Goal: Find contact information: Find contact information

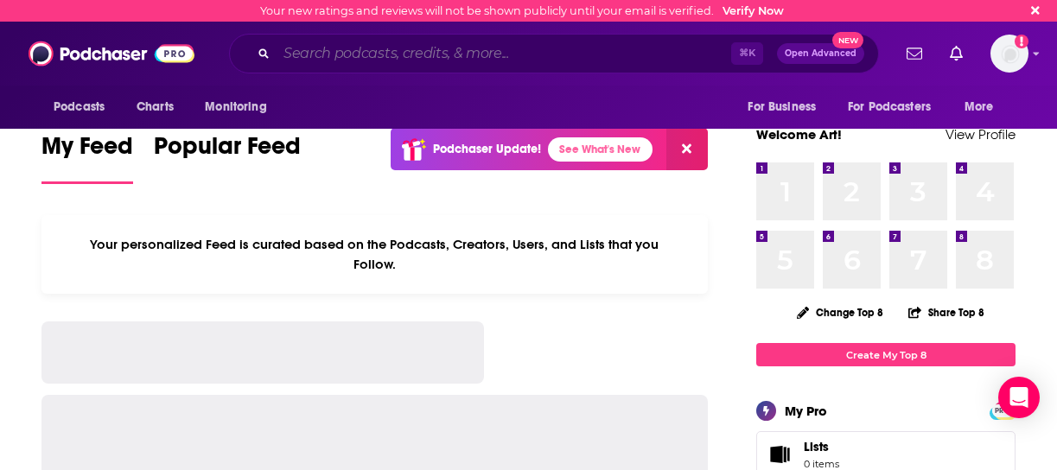
click at [373, 57] on input "Search podcasts, credits, & more..." at bounding box center [504, 54] width 455 height 28
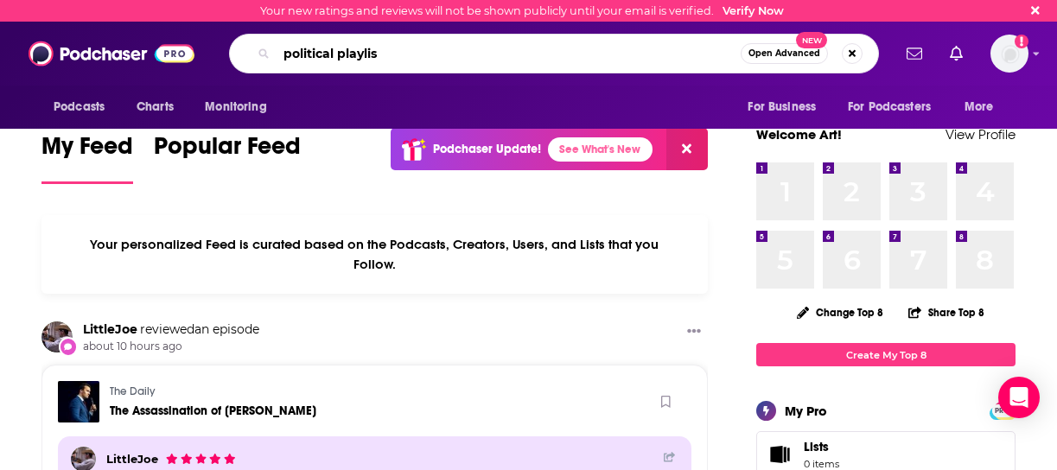
type input "political playlist"
click at [811, 52] on span "Open Advanced" at bounding box center [784, 53] width 72 height 9
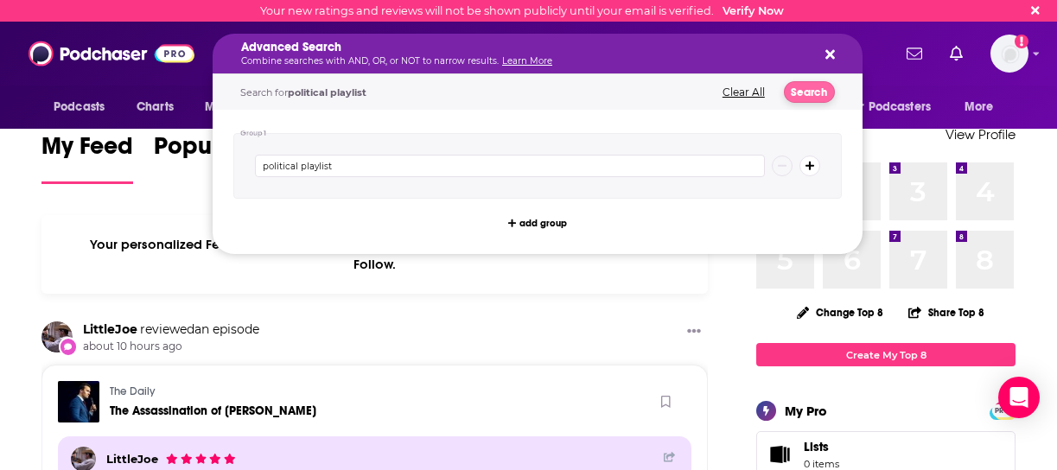
click at [811, 96] on button "Search" at bounding box center [809, 92] width 51 height 22
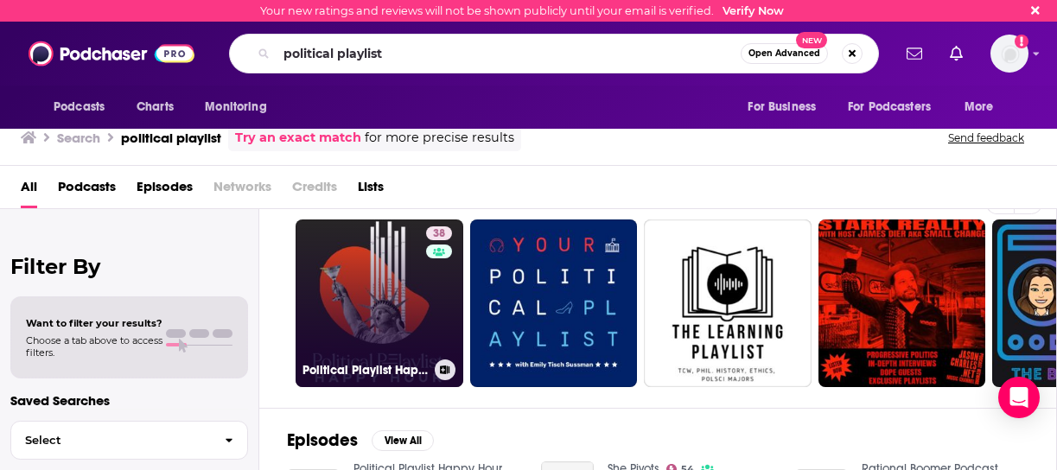
scroll to position [43, 0]
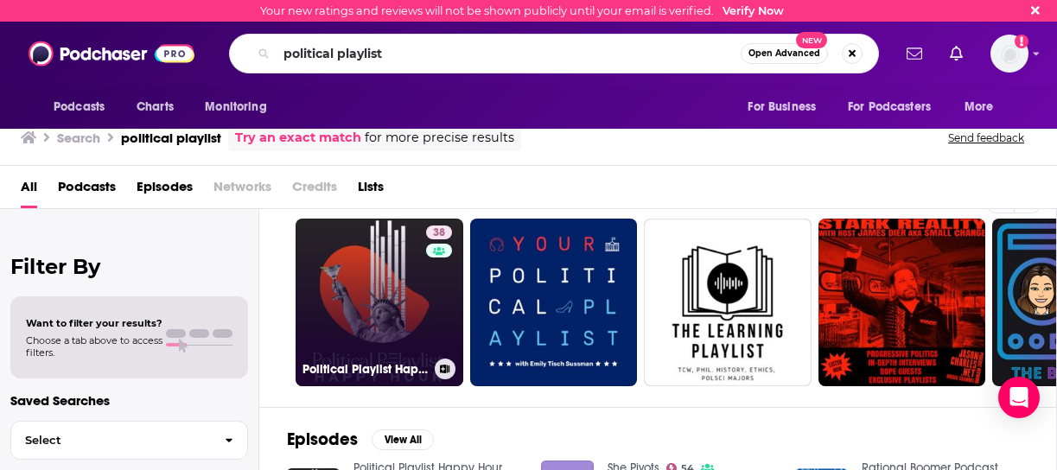
click at [379, 297] on link "38 Political Playlist Happy Hour" at bounding box center [380, 303] width 168 height 168
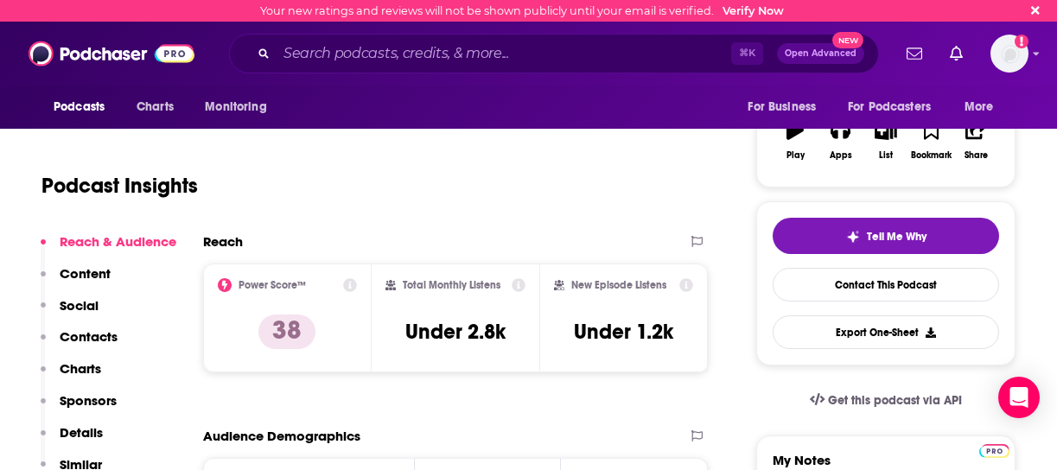
click at [99, 335] on p "Contacts" at bounding box center [89, 336] width 58 height 16
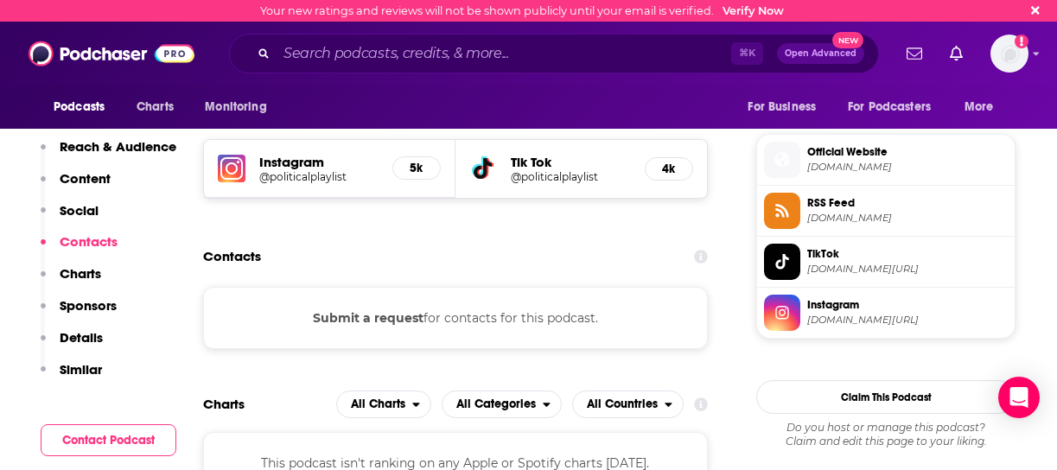
click at [237, 256] on h2 "Contacts" at bounding box center [232, 256] width 58 height 33
click at [108, 239] on p "Contacts" at bounding box center [89, 241] width 58 height 16
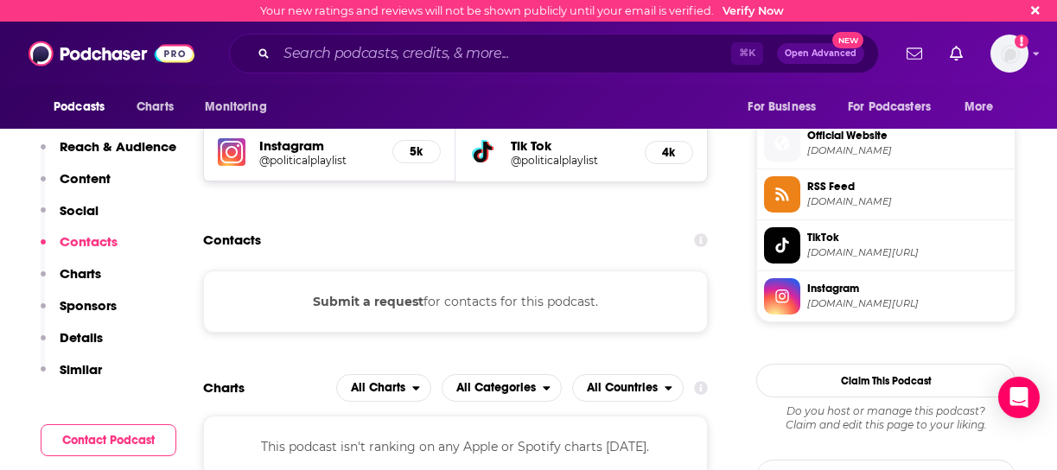
scroll to position [1212, 0]
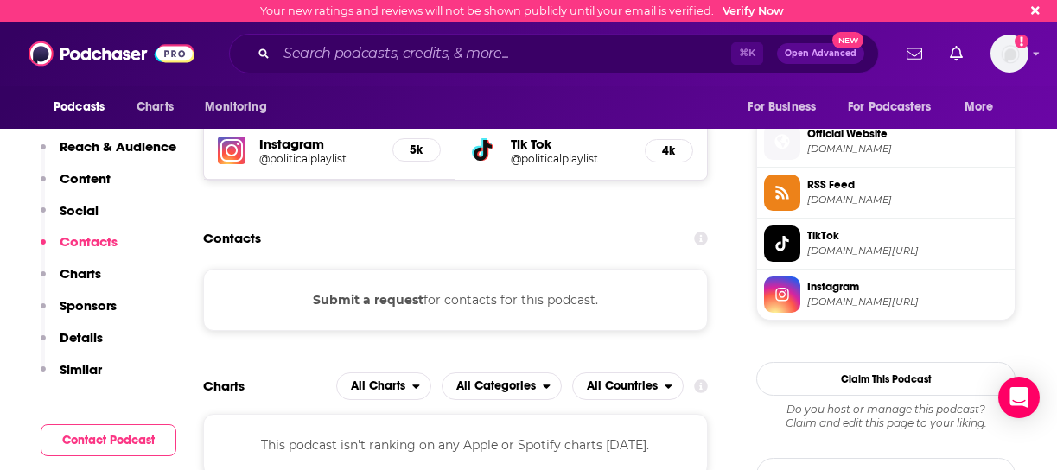
click at [229, 227] on h2 "Contacts" at bounding box center [232, 238] width 58 height 33
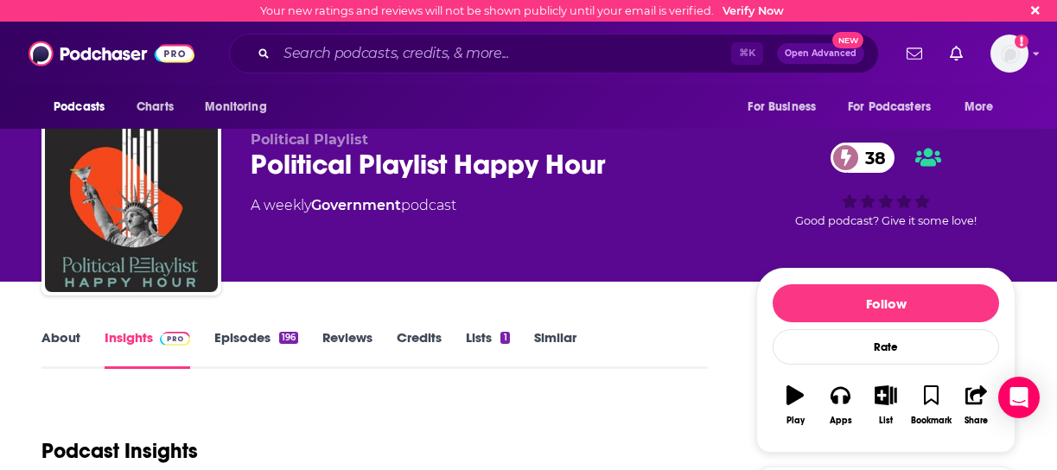
scroll to position [0, 0]
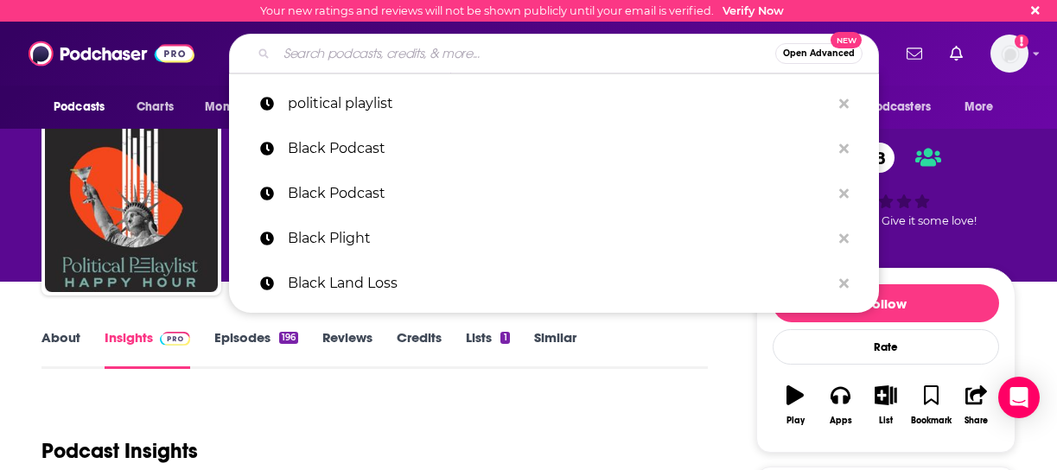
click at [500, 53] on input "Search podcasts, credits, & more..." at bounding box center [526, 54] width 499 height 28
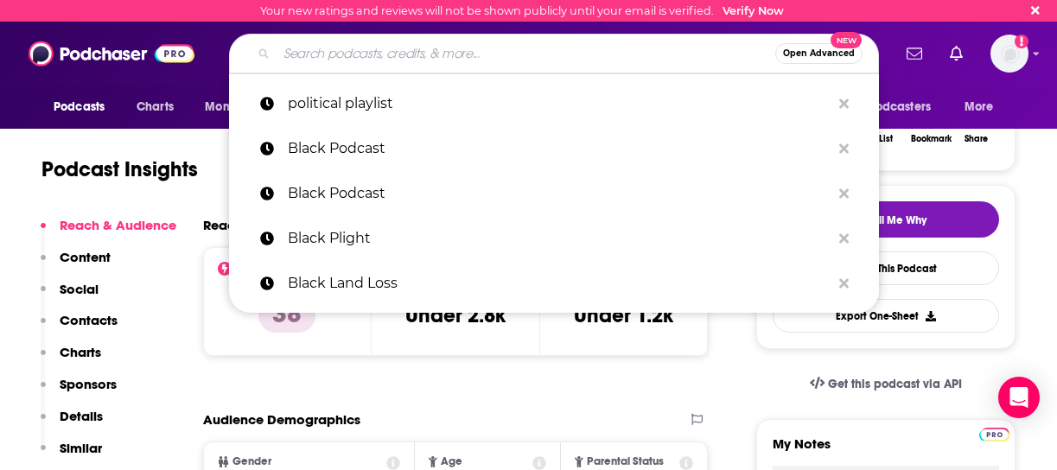
scroll to position [280, 0]
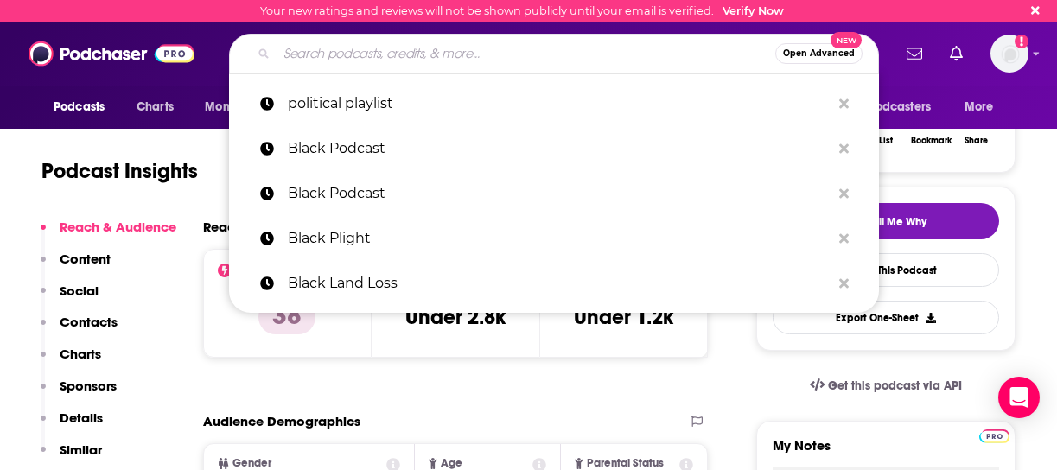
click at [94, 321] on p "Contacts" at bounding box center [89, 322] width 58 height 16
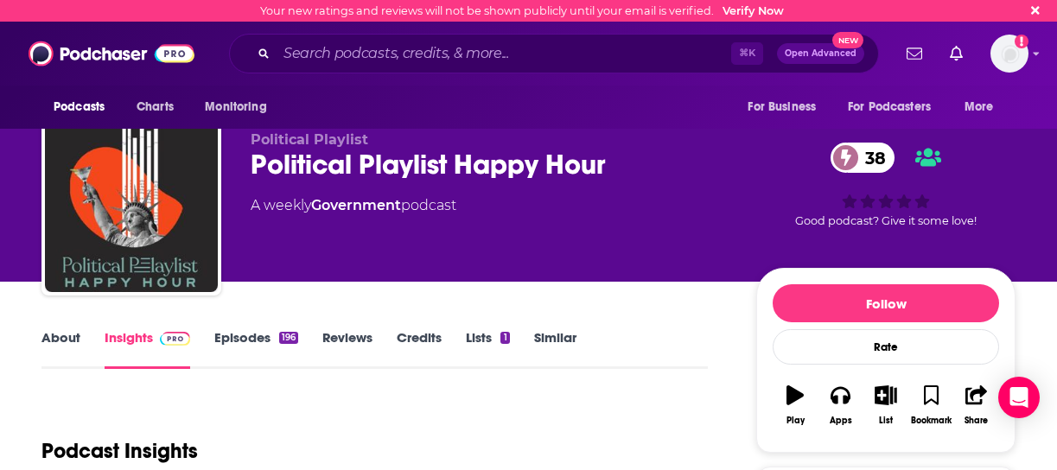
scroll to position [0, 0]
click at [297, 106] on div "Podcasts Charts Monitoring For Business For Podcasters More" at bounding box center [528, 107] width 1057 height 43
click at [300, 47] on input "Search podcasts, credits, & more..." at bounding box center [504, 54] width 455 height 28
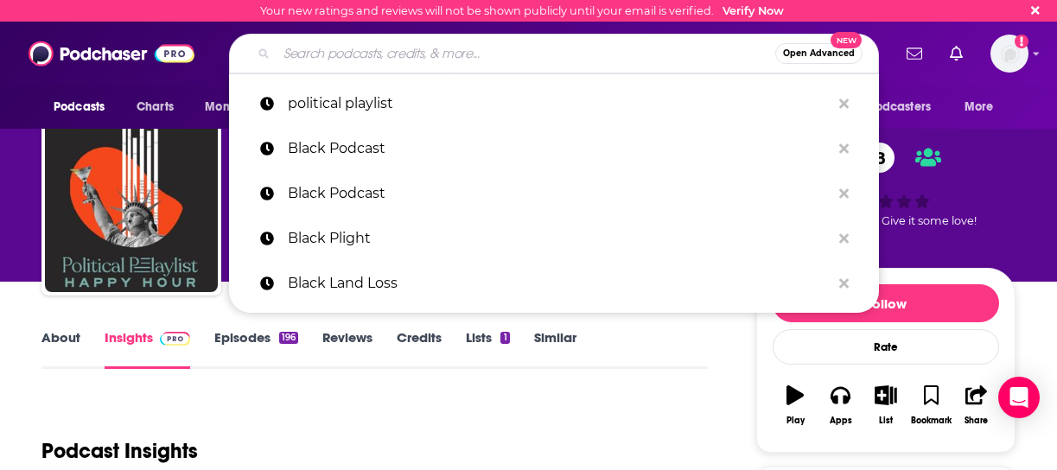
click at [309, 53] on input "Search podcasts, credits, & more..." at bounding box center [526, 54] width 499 height 28
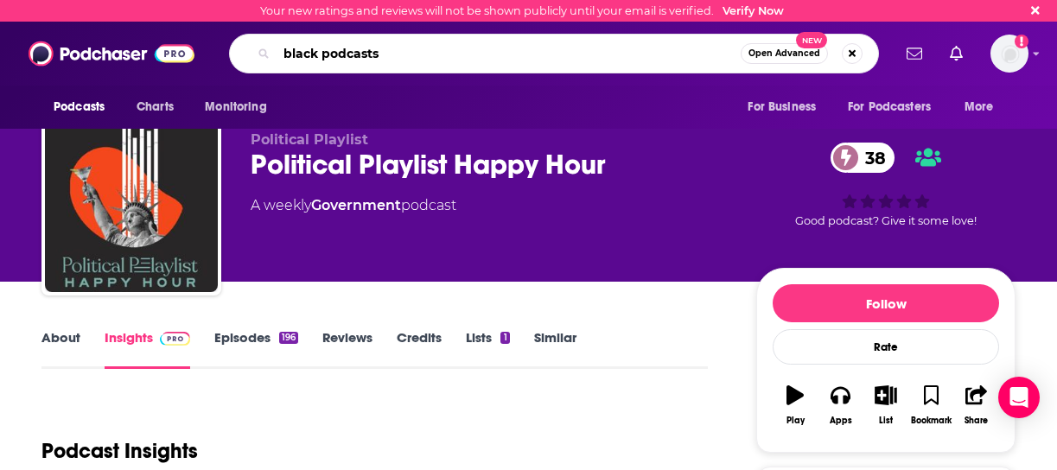
click at [321, 56] on input "black podcasts" at bounding box center [509, 54] width 464 height 28
type input "black podcasts"
click at [796, 53] on span "Open Advanced" at bounding box center [784, 53] width 72 height 9
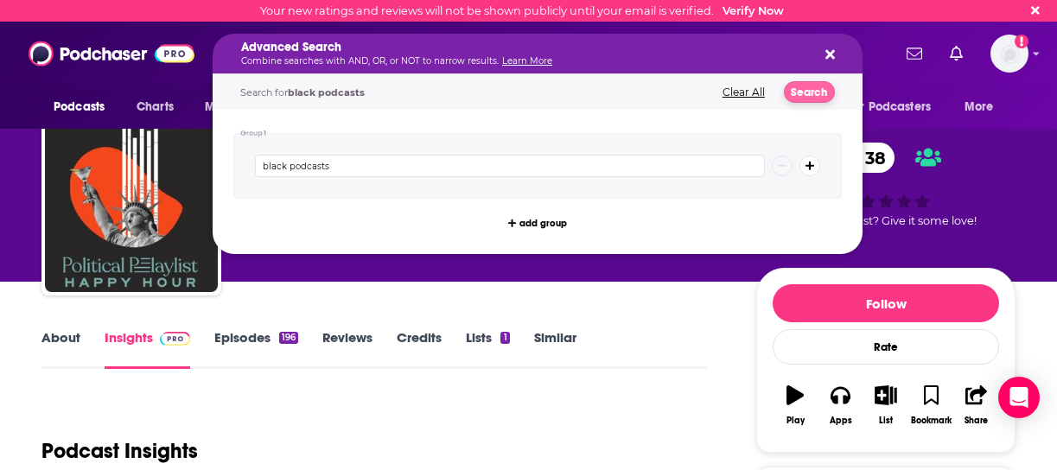
click at [799, 90] on button "Search" at bounding box center [809, 92] width 51 height 22
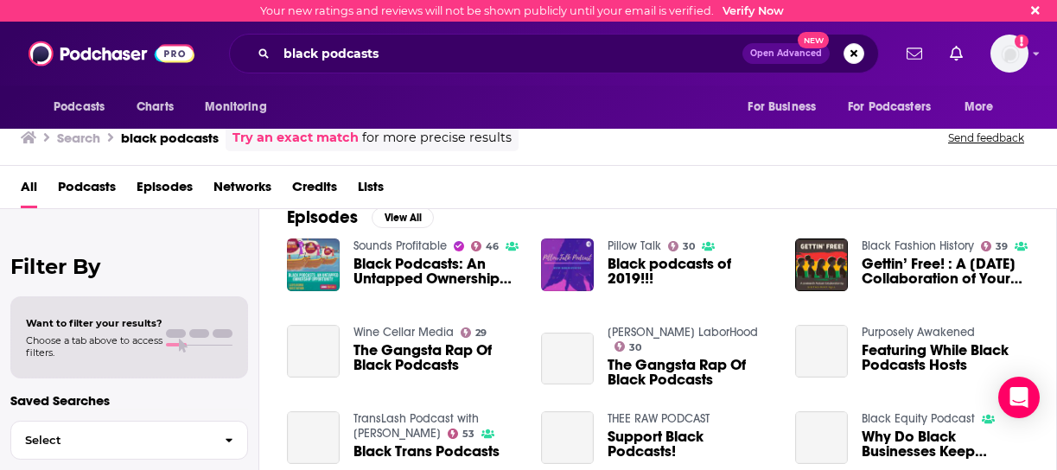
scroll to position [287, 0]
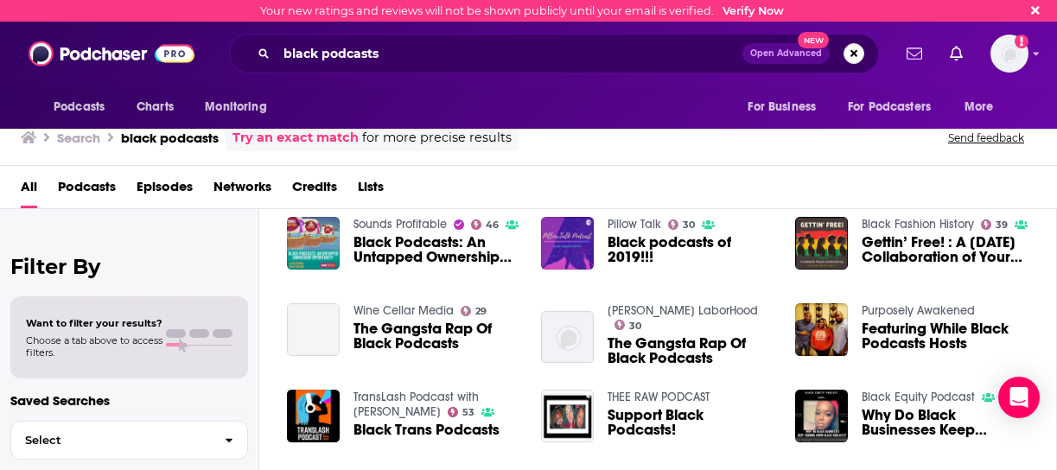
click at [412, 240] on span "Black Podcasts: An Untapped Ownership Opportunity" at bounding box center [436, 249] width 167 height 29
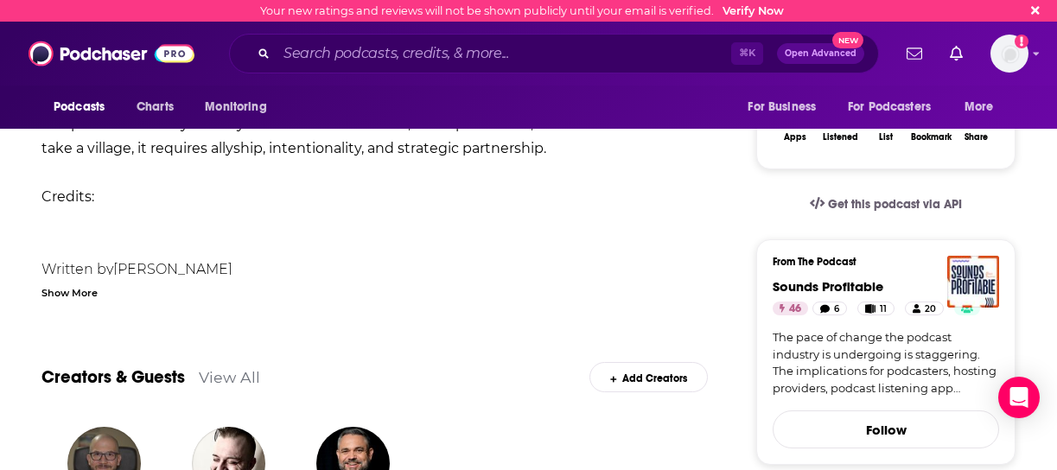
scroll to position [364, 0]
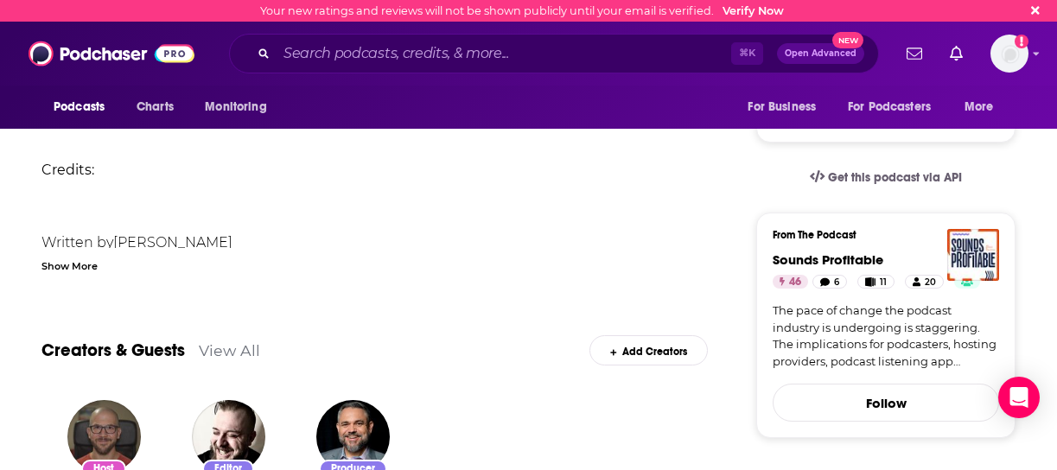
click at [191, 221] on ul "Written by [PERSON_NAME] Copy editing by [PERSON_NAME] Audio engineering by [PE…" at bounding box center [374, 316] width 666 height 218
click at [83, 267] on div "Show More" at bounding box center [69, 265] width 56 height 16
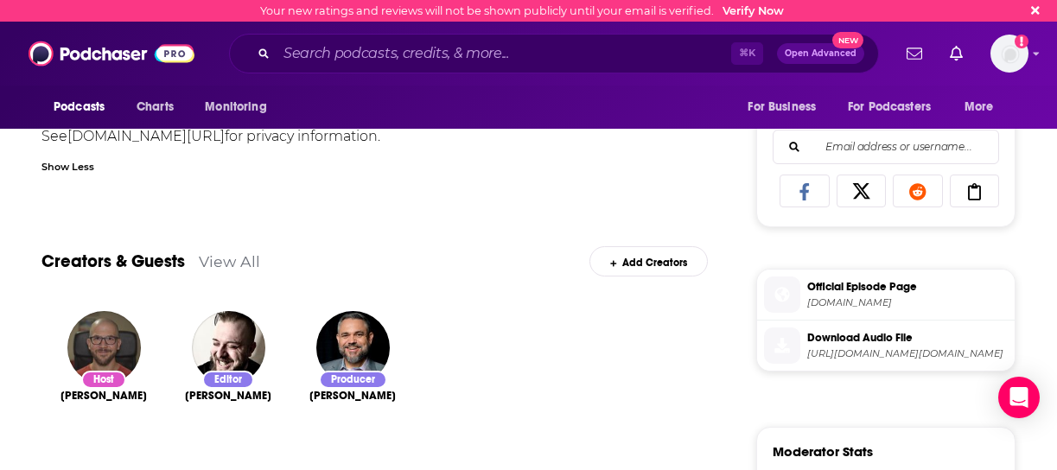
scroll to position [762, 0]
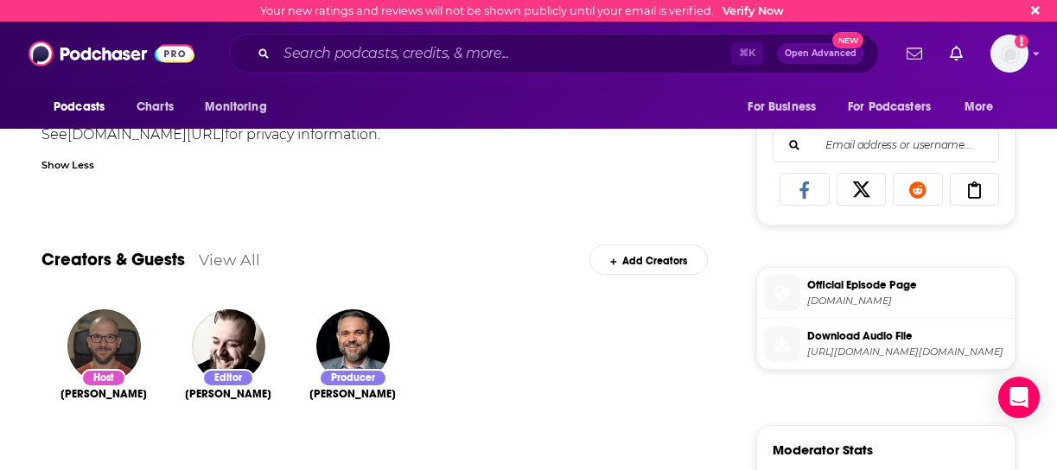
click at [220, 258] on link "View All" at bounding box center [229, 260] width 61 height 18
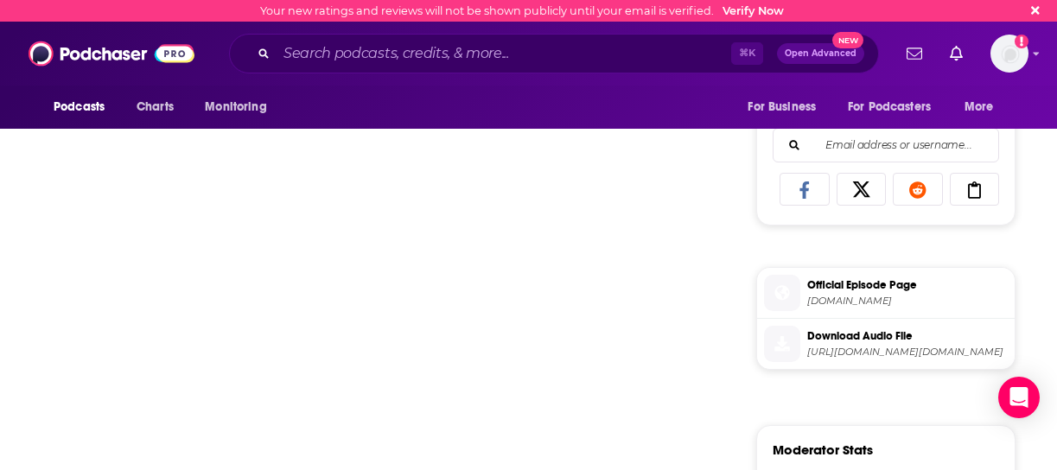
scroll to position [379, 0]
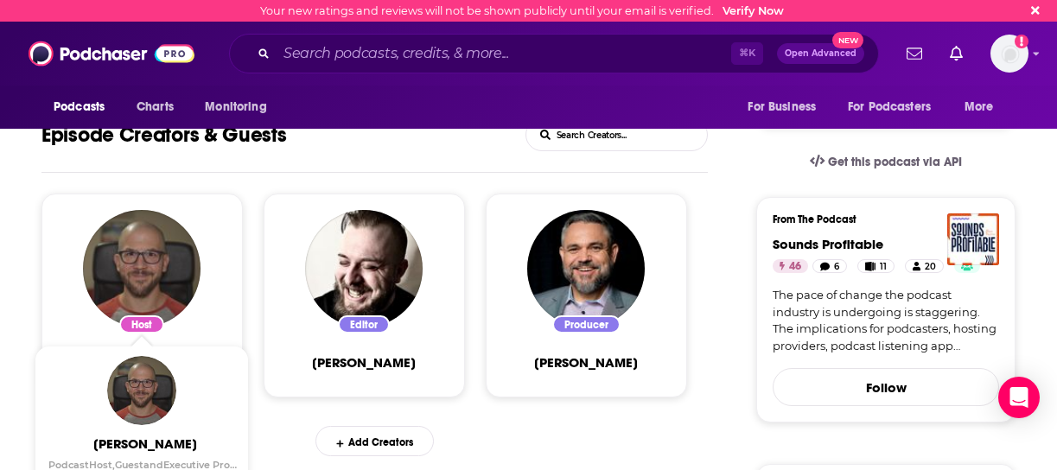
click at [140, 277] on img "Bryan Barletta" at bounding box center [142, 269] width 118 height 118
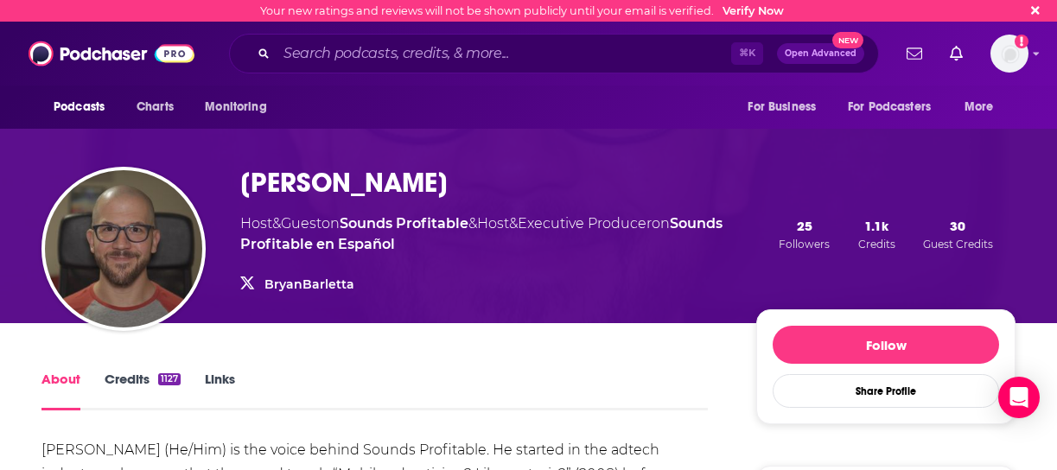
scroll to position [51, 0]
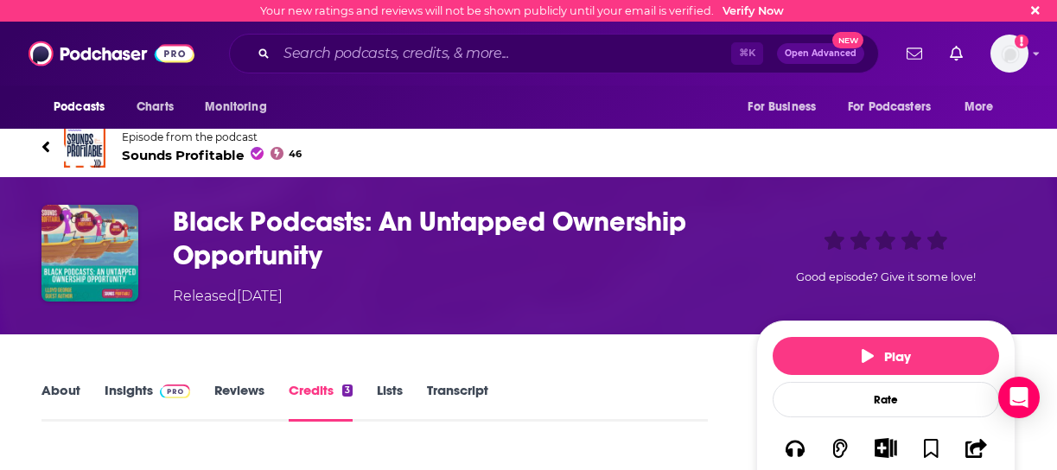
click at [50, 137] on link "Episode from the podcast Sounds Profitable 46" at bounding box center [528, 146] width 974 height 41
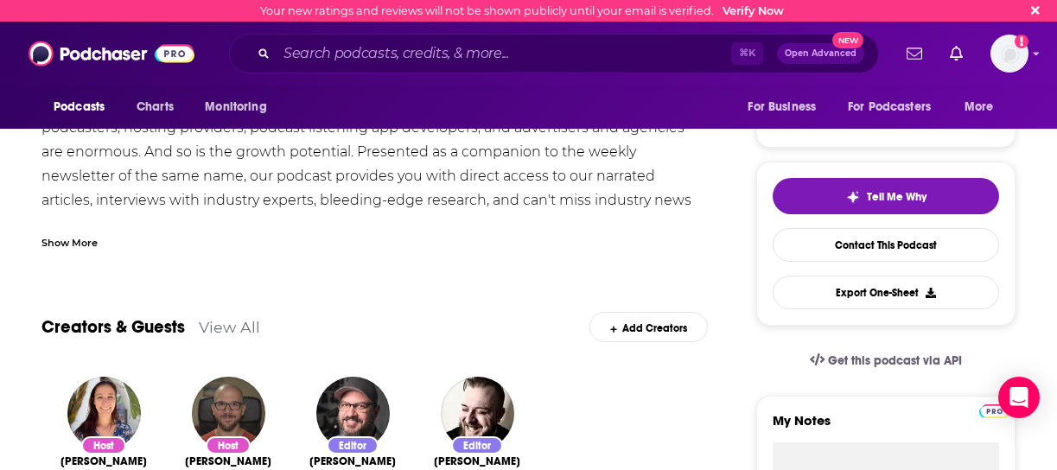
scroll to position [328, 0]
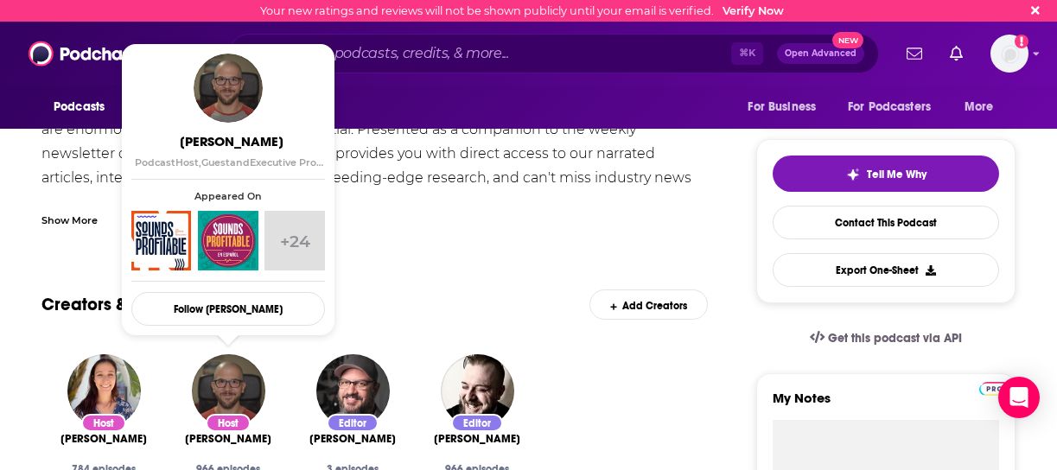
click at [238, 379] on img "Bryan Barletta" at bounding box center [228, 390] width 73 height 73
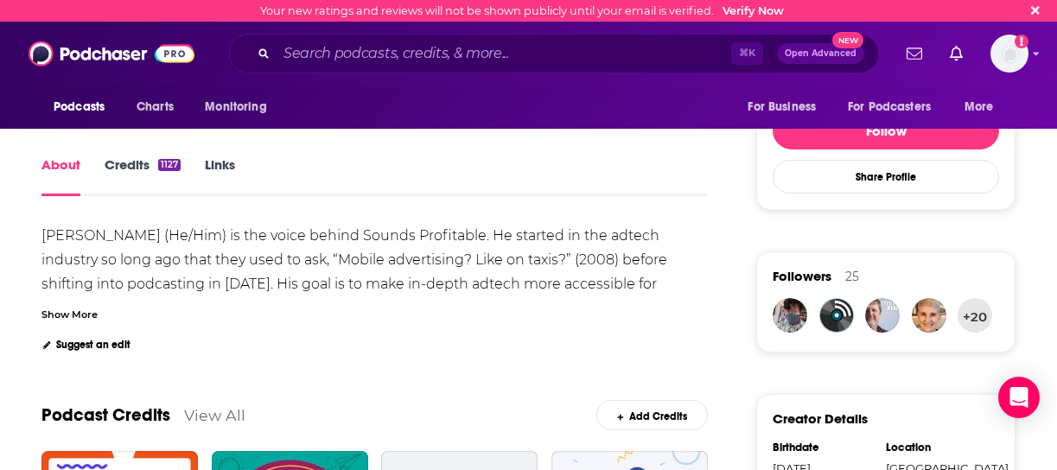
scroll to position [273, 0]
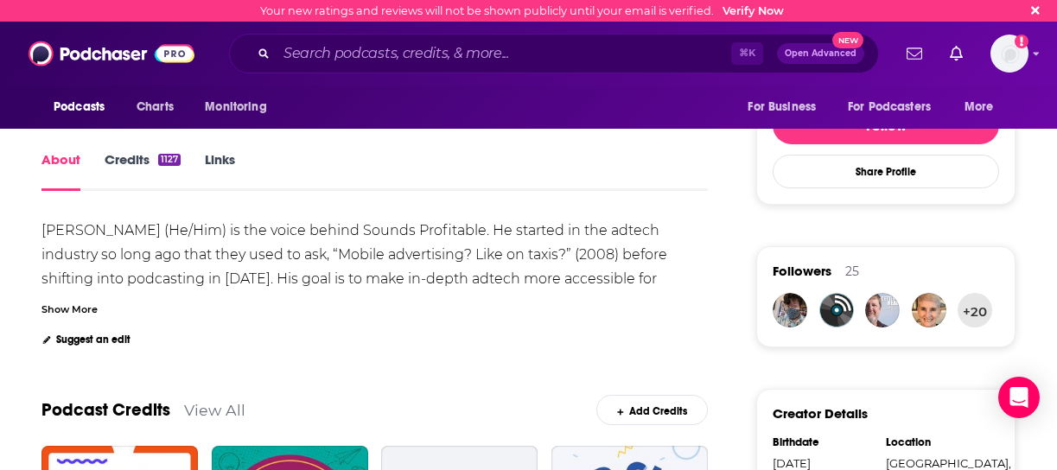
click at [86, 310] on div "Show More" at bounding box center [69, 308] width 56 height 16
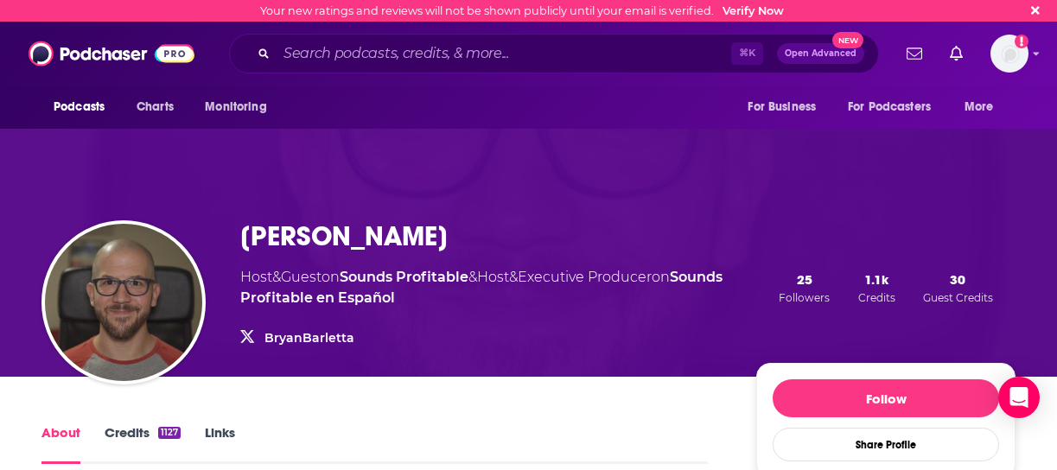
scroll to position [0, 0]
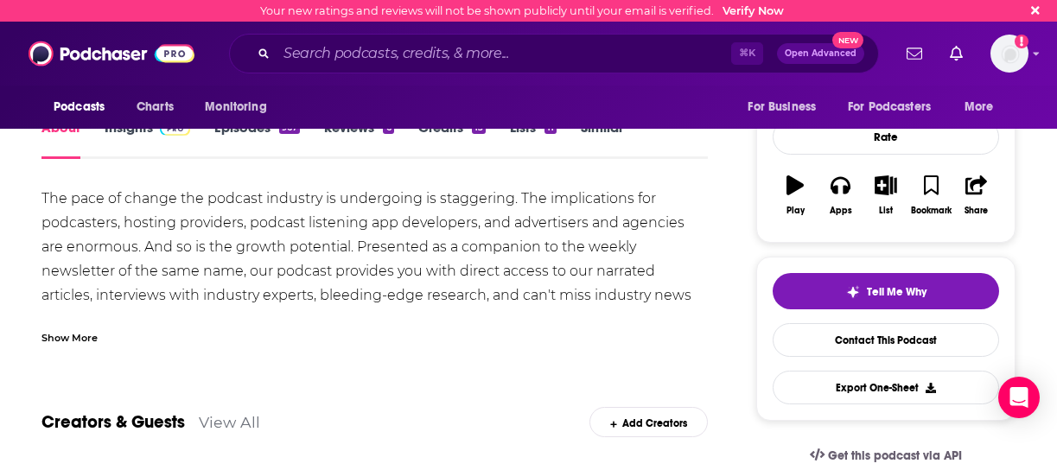
scroll to position [211, 0]
click at [245, 423] on link "View All" at bounding box center [229, 421] width 61 height 18
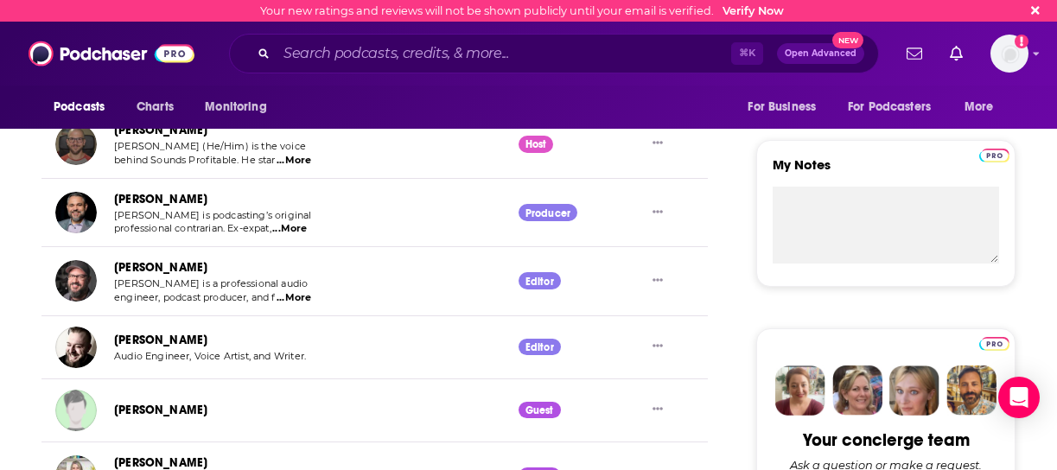
scroll to position [554, 0]
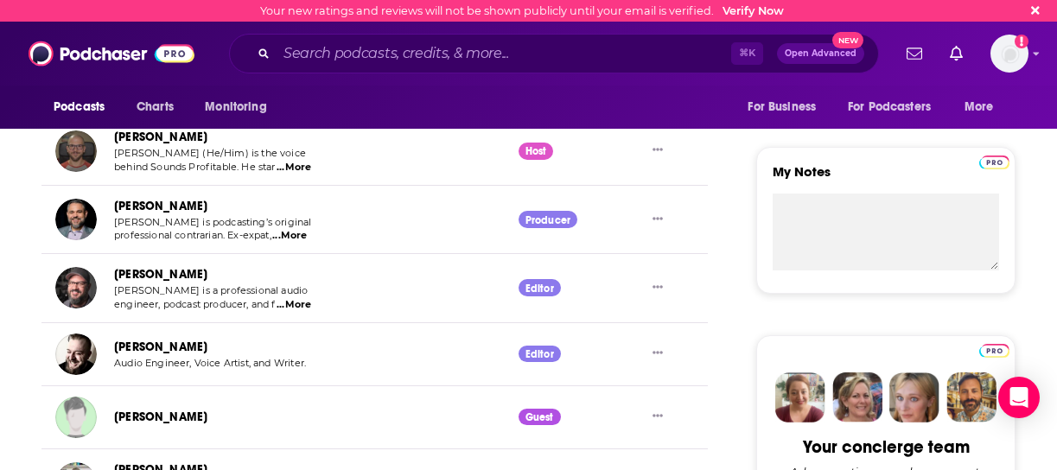
click at [296, 298] on span "...More" at bounding box center [294, 305] width 35 height 14
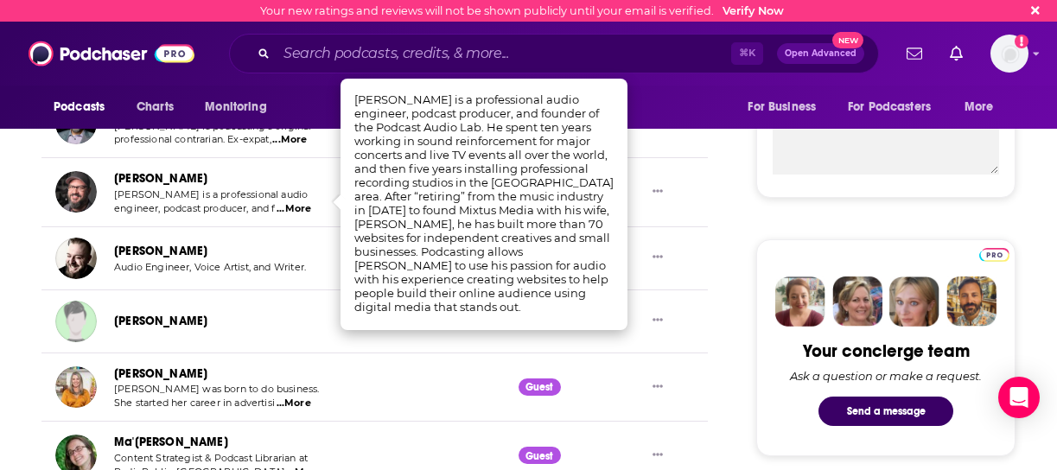
scroll to position [519, 0]
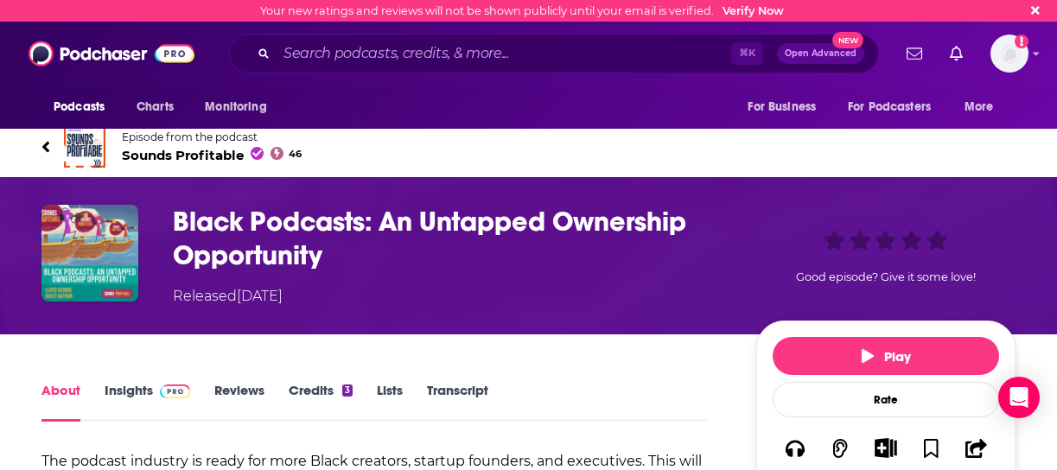
click at [920, 54] on icon "Show notifications dropdown" at bounding box center [915, 54] width 16 height 16
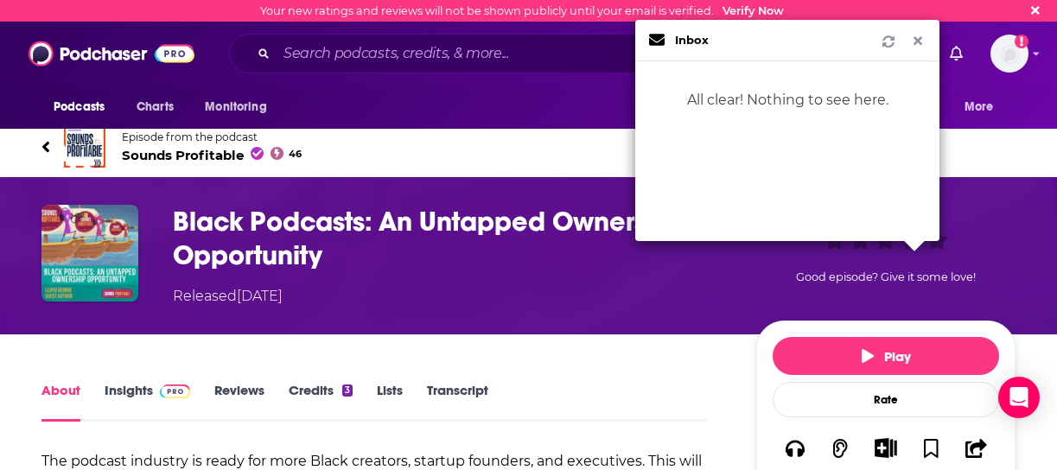
click at [421, 99] on div "Podcasts Charts Monitoring For Business For Podcasters More" at bounding box center [528, 107] width 1057 height 43
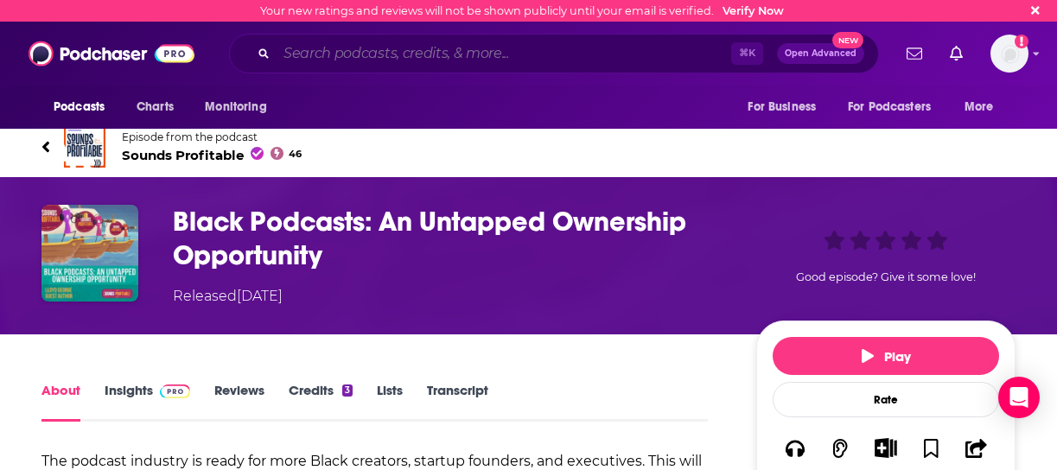
click at [347, 56] on input "Search podcasts, credits, & more..." at bounding box center [504, 54] width 455 height 28
click at [833, 54] on span "Open Advanced" at bounding box center [821, 53] width 72 height 9
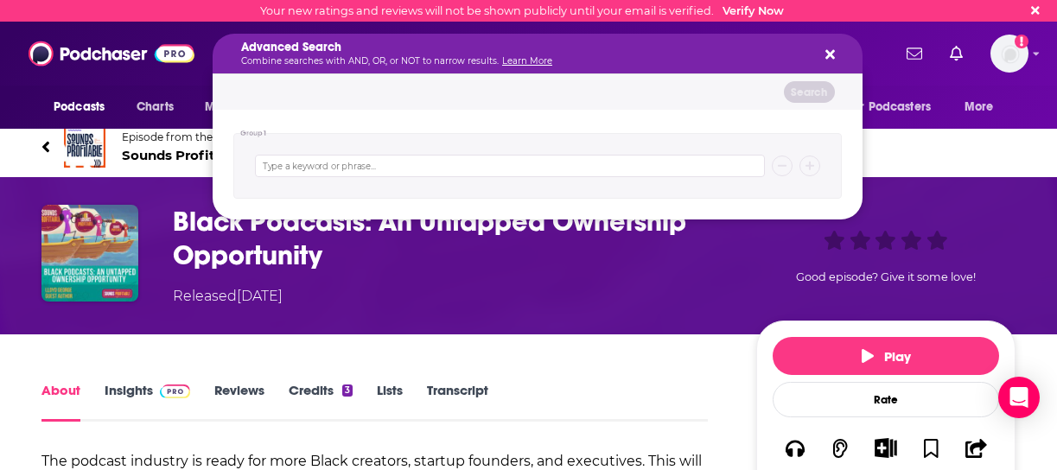
click at [604, 102] on div "Search" at bounding box center [538, 91] width 650 height 35
click at [321, 45] on h5 "Advanced Search" at bounding box center [523, 47] width 565 height 12
click at [341, 127] on div "Group 1" at bounding box center [538, 165] width 650 height 110
click at [364, 52] on h5 "Advanced Search" at bounding box center [523, 47] width 565 height 12
click at [207, 41] on div "Podcasts Charts Monitoring Advanced Search Combine searches with AND, OR, or NO…" at bounding box center [547, 54] width 688 height 40
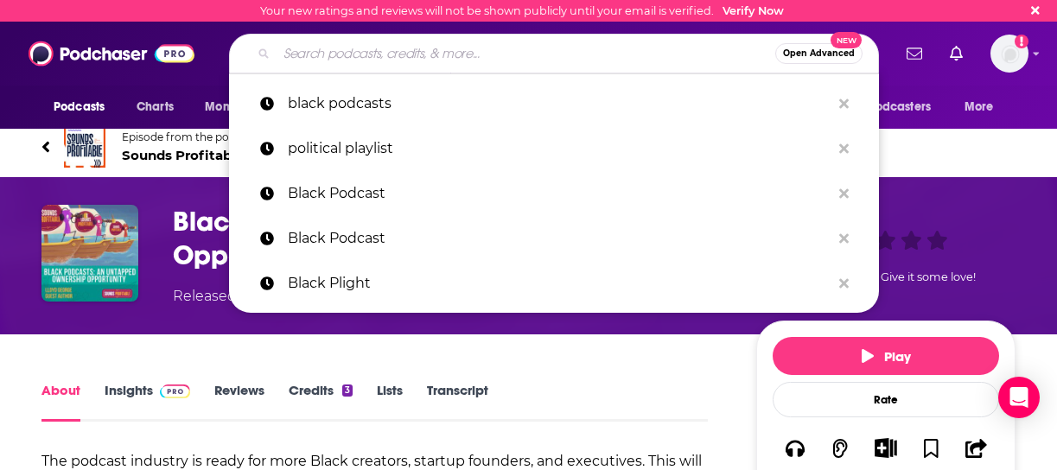
click at [301, 60] on input "Search podcasts, credits, & more..." at bounding box center [526, 54] width 499 height 28
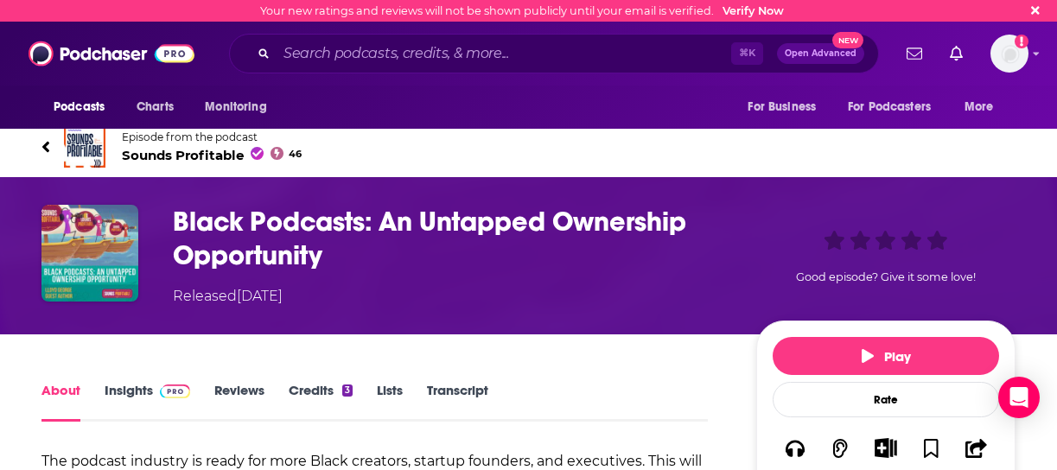
click at [798, 52] on span "Open Advanced" at bounding box center [821, 53] width 72 height 9
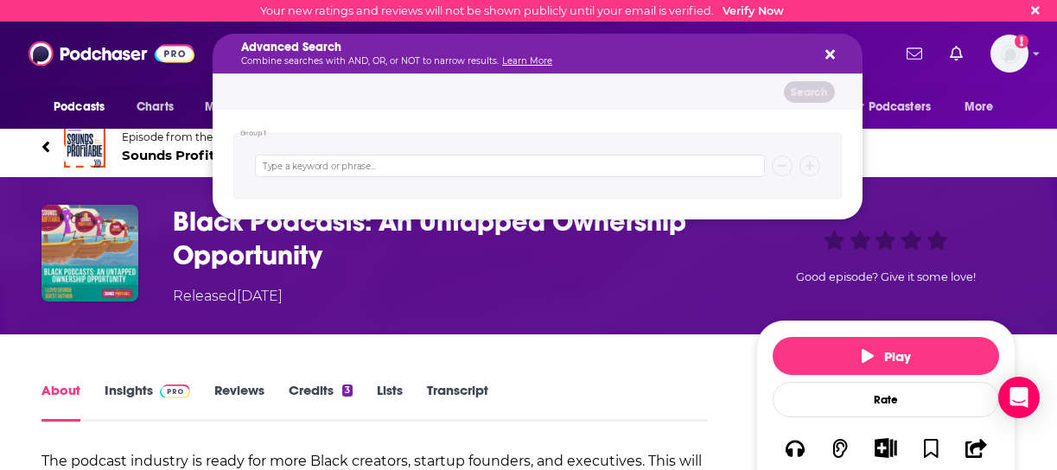
click at [492, 51] on h5 "Advanced Search" at bounding box center [523, 47] width 565 height 12
click at [455, 50] on h5 "Advanced Search" at bounding box center [523, 47] width 565 height 12
click at [824, 51] on button "Search podcasts, credits, & more..." at bounding box center [827, 54] width 14 height 14
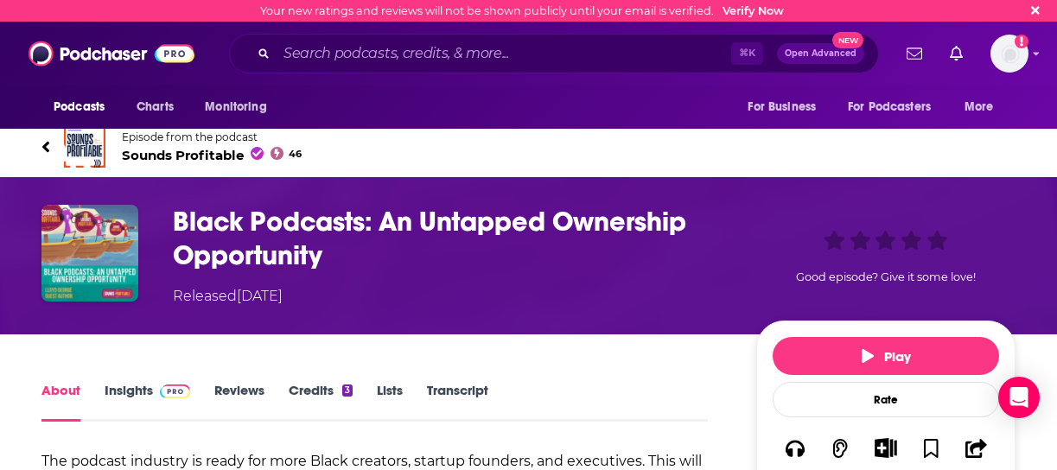
click at [46, 143] on icon at bounding box center [45, 146] width 7 height 11
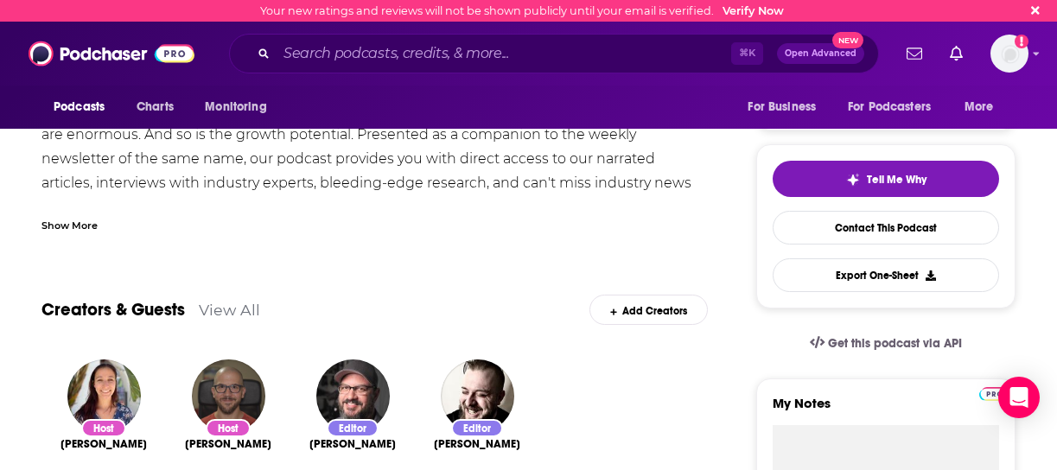
scroll to position [321, 0]
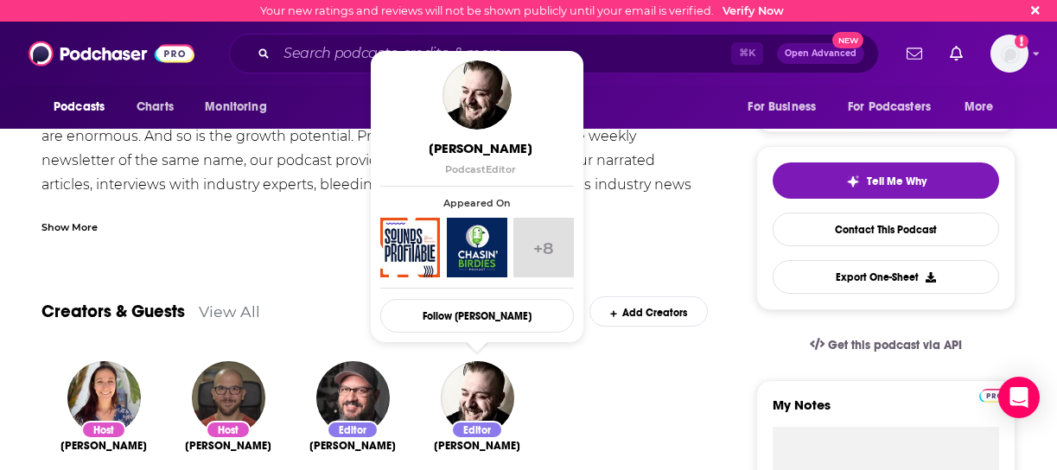
click at [490, 396] on img "Ian Powell" at bounding box center [477, 397] width 73 height 73
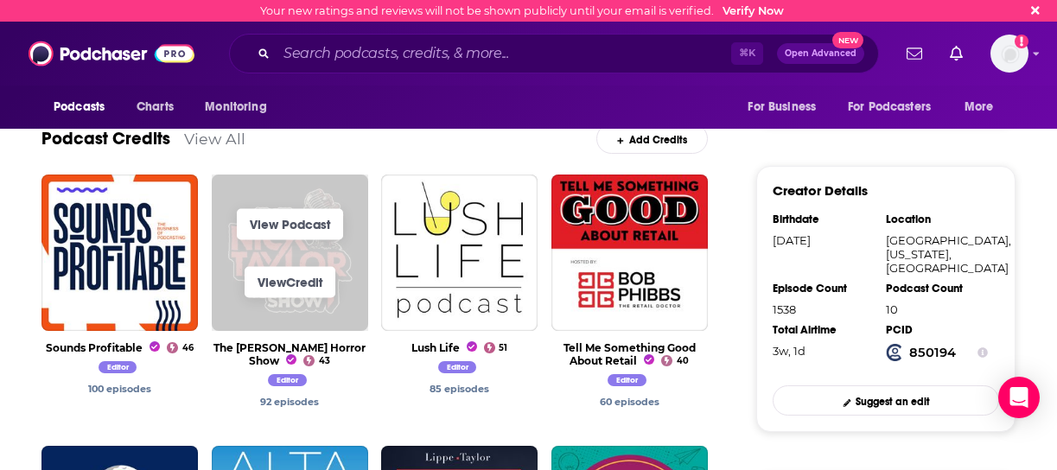
scroll to position [500, 0]
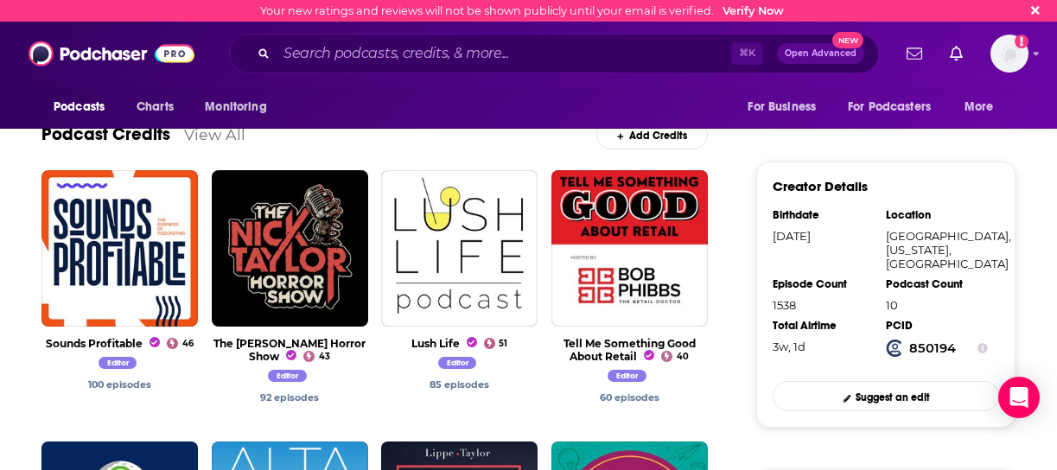
click at [232, 313] on span "View Podcast View Credit" at bounding box center [290, 248] width 156 height 156
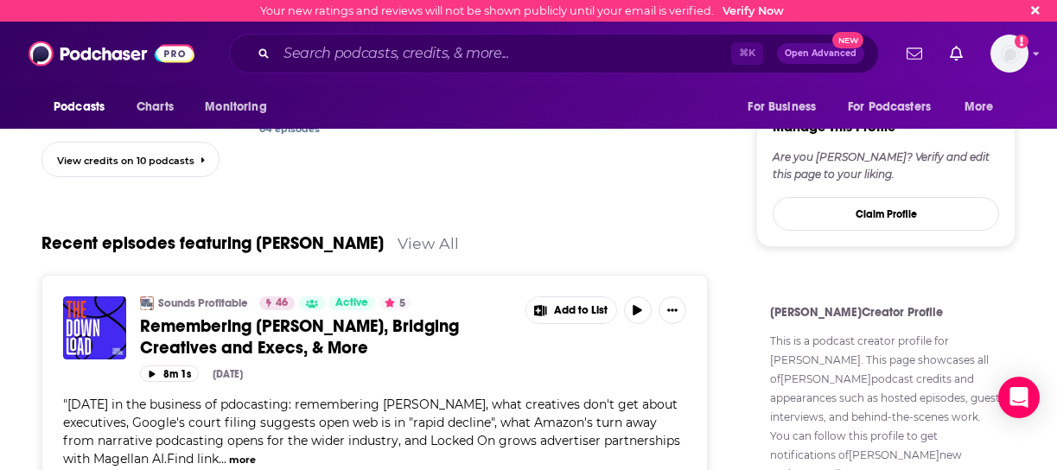
scroll to position [1066, 0]
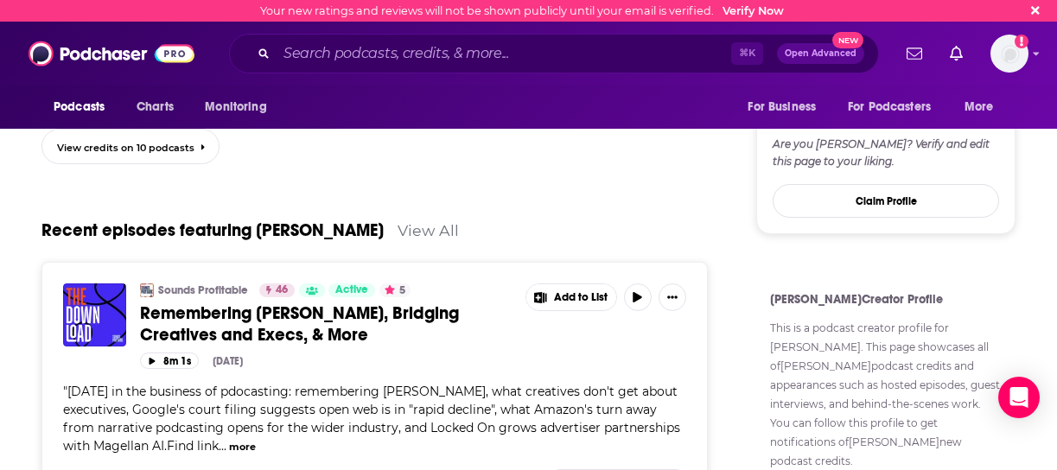
click at [468, 329] on link "Remembering [PERSON_NAME], Bridging Creatives and Execs, & More" at bounding box center [326, 323] width 373 height 43
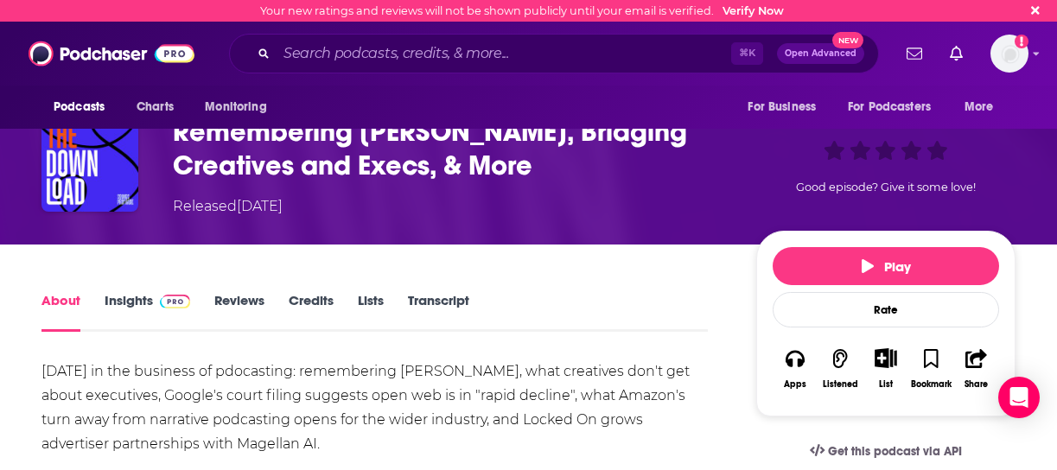
scroll to position [100, 0]
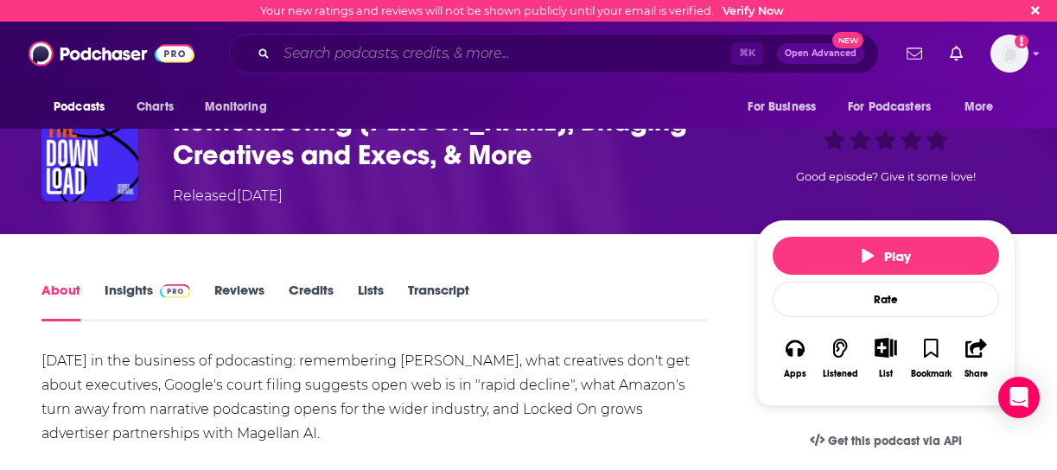
click at [507, 57] on input "Search podcasts, credits, & more..." at bounding box center [504, 54] width 455 height 28
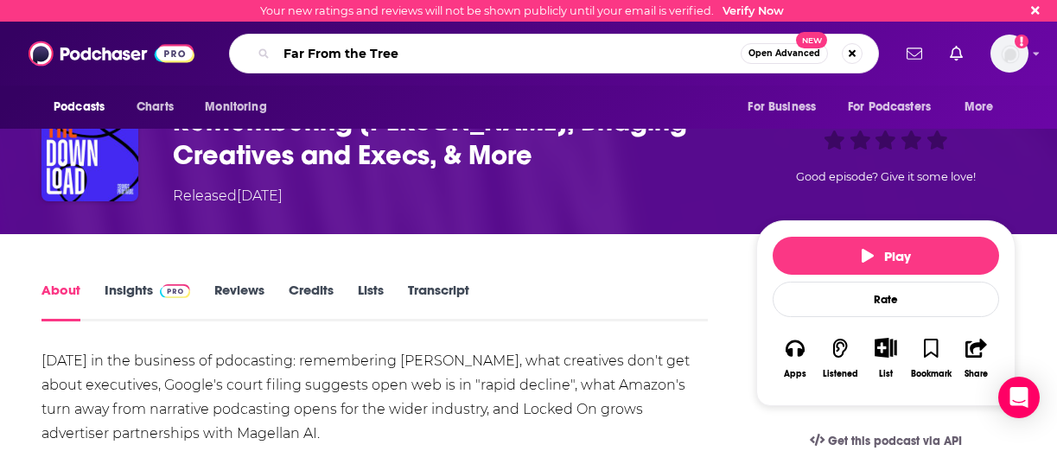
scroll to position [103, 0]
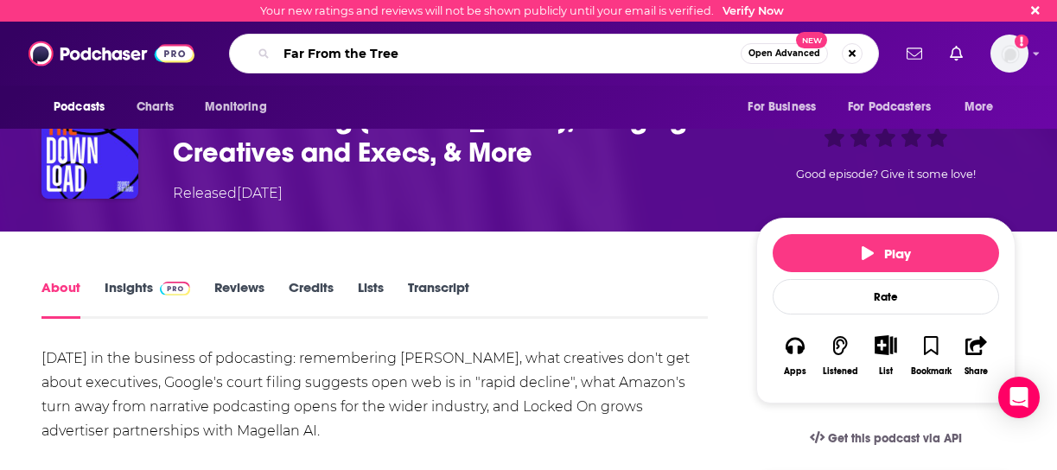
type input "Far From the Tree"
click at [799, 51] on span "Open Advanced" at bounding box center [784, 53] width 72 height 9
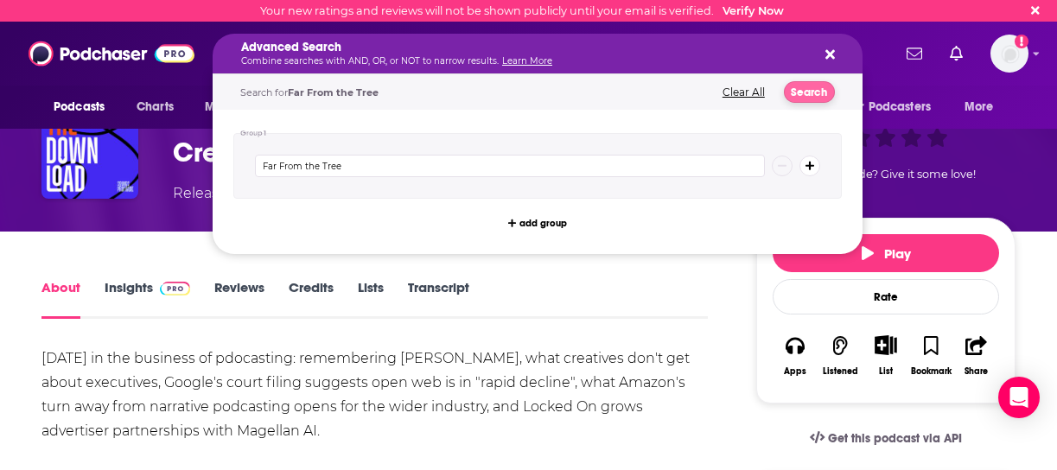
click at [801, 88] on button "Search" at bounding box center [809, 92] width 51 height 22
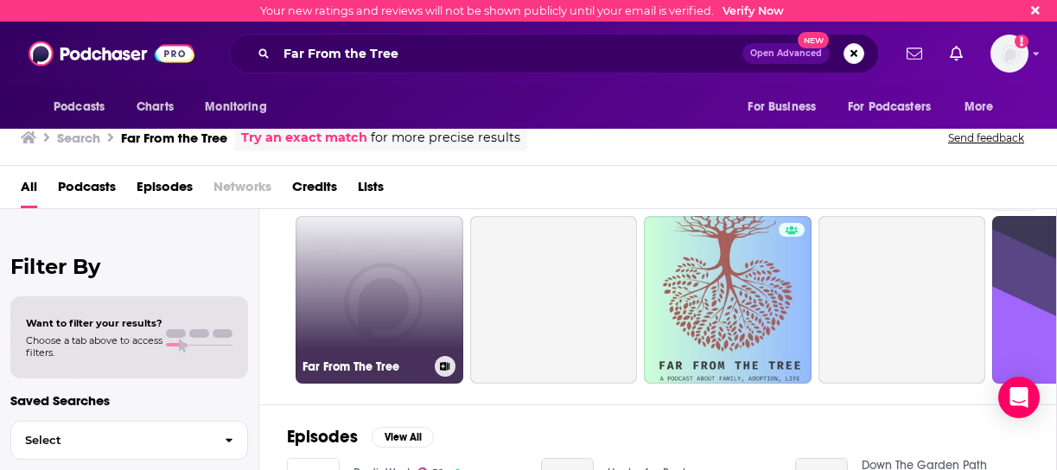
scroll to position [51, 0]
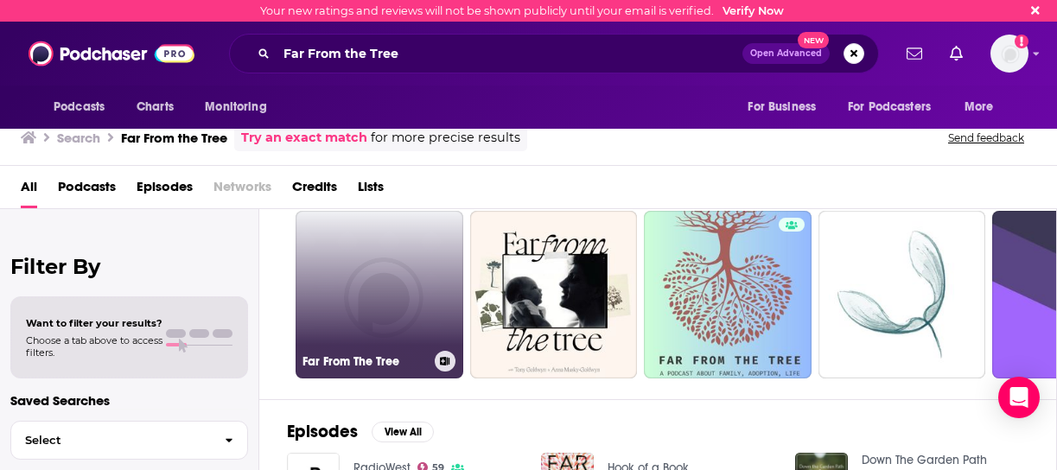
click at [411, 306] on link "Far From The Tree" at bounding box center [380, 295] width 168 height 168
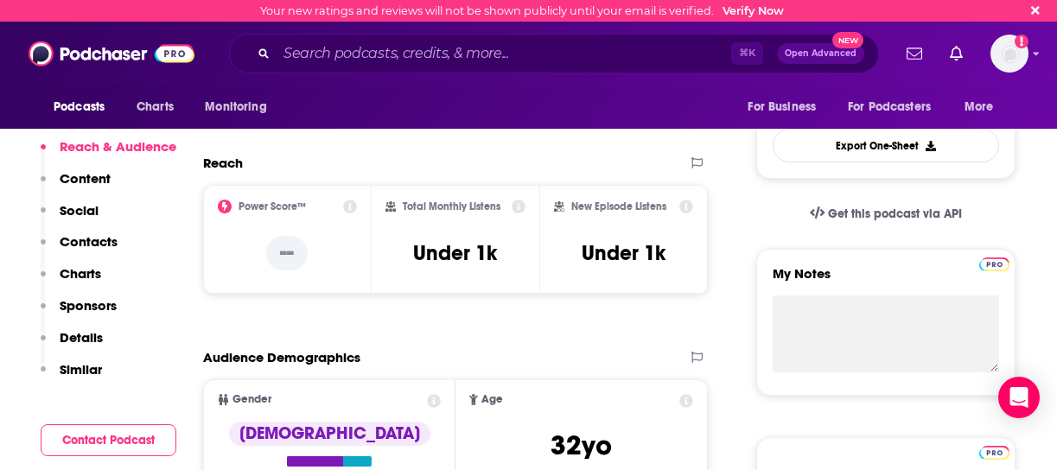
scroll to position [449, 0]
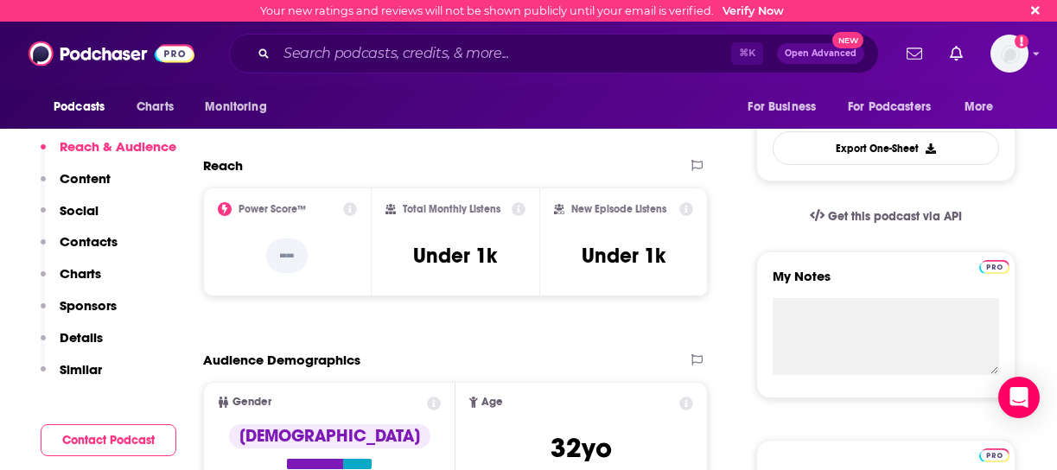
click at [111, 439] on button "Contact Podcast" at bounding box center [109, 440] width 136 height 32
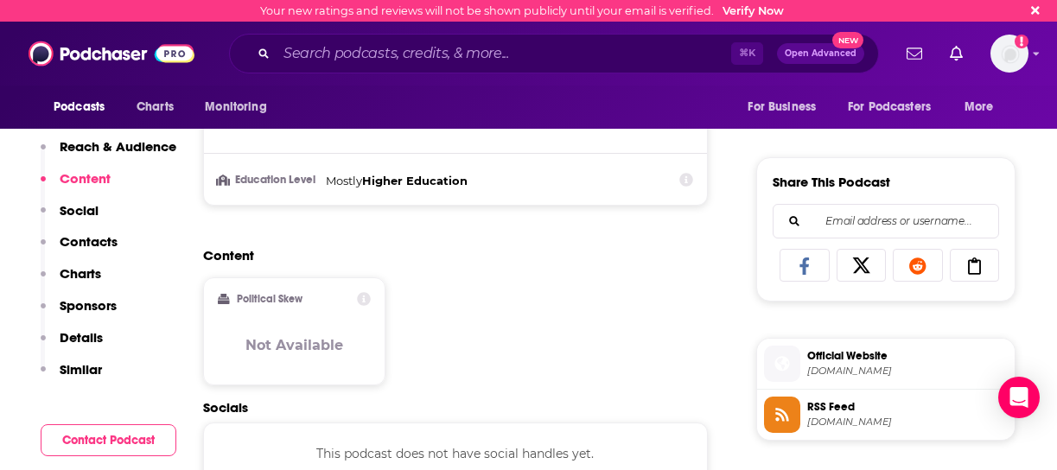
scroll to position [986, 0]
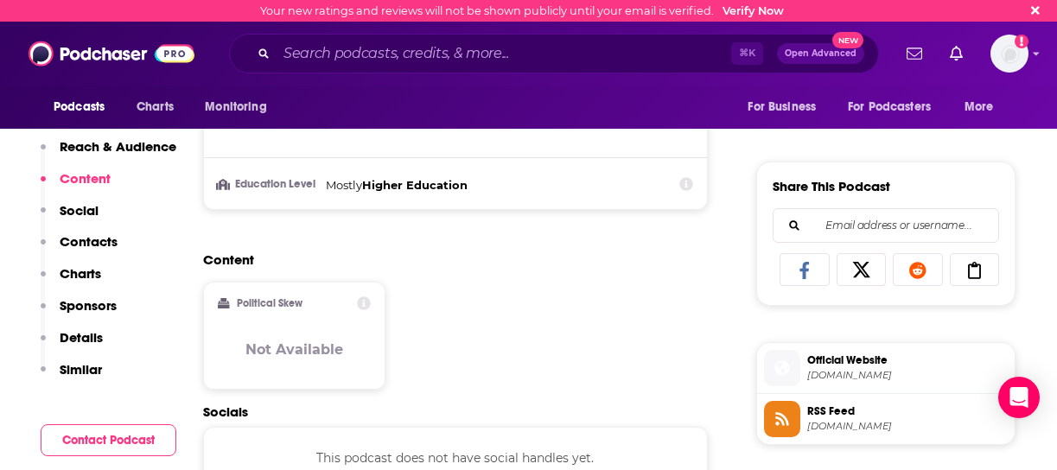
click at [221, 256] on h2 "Content" at bounding box center [448, 259] width 491 height 16
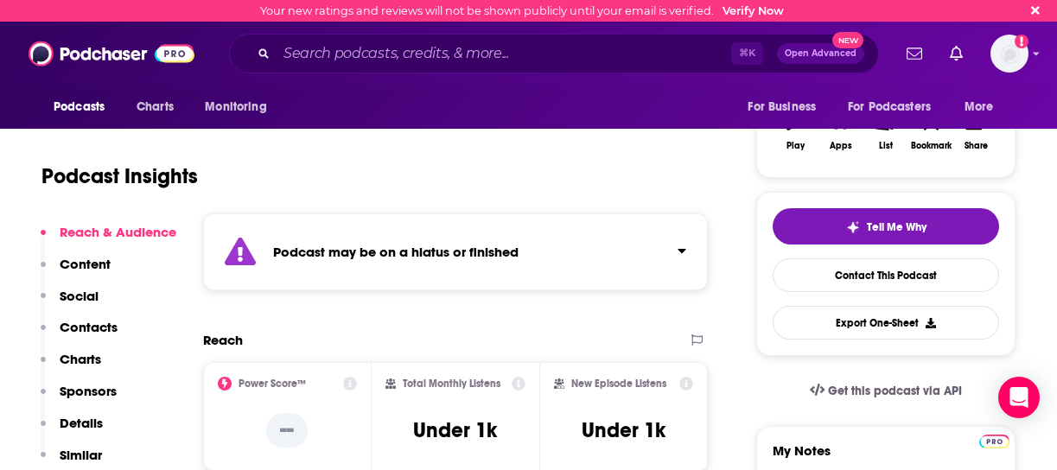
scroll to position [270, 0]
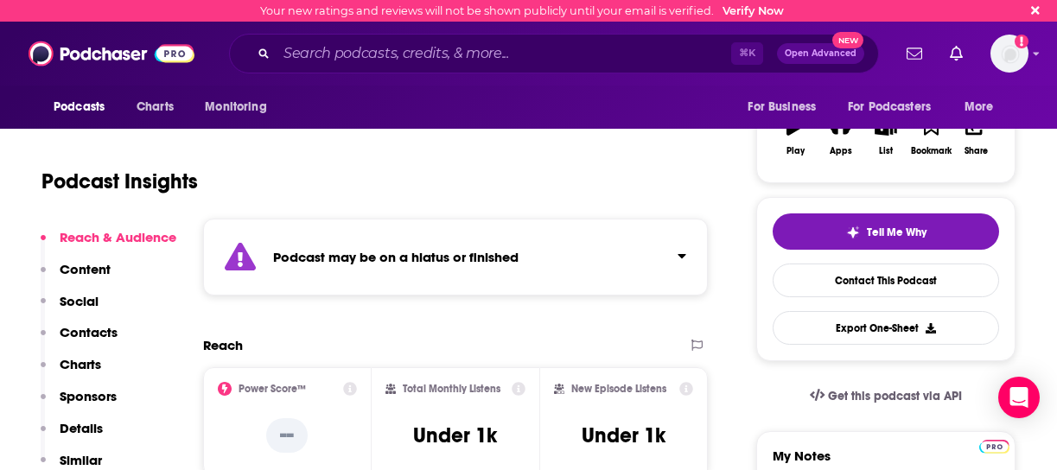
click at [104, 239] on p "Reach & Audience" at bounding box center [118, 237] width 117 height 16
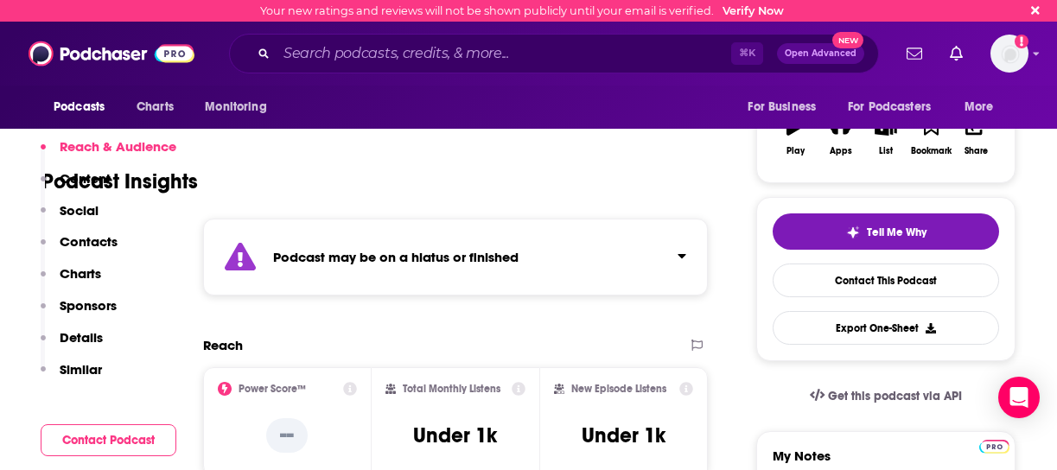
scroll to position [366, 0]
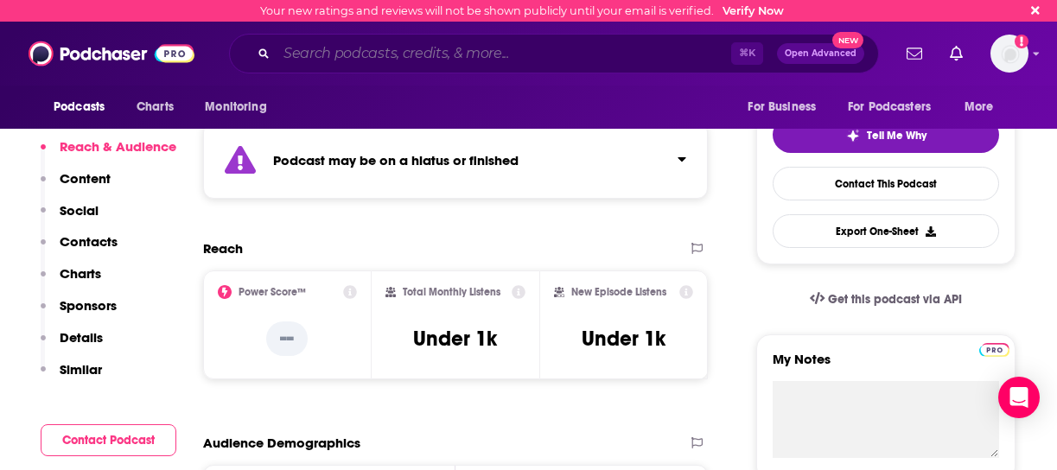
click at [310, 55] on input "Search podcasts, credits, & more..." at bounding box center [504, 54] width 455 height 28
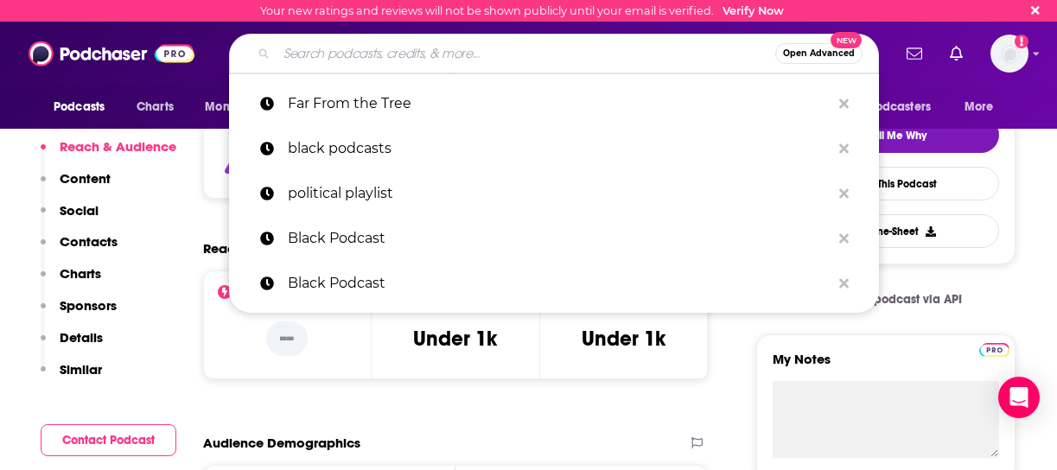
paste input "[PERSON_NAME] & [PERSON_NAME]'s Secret Podcast"
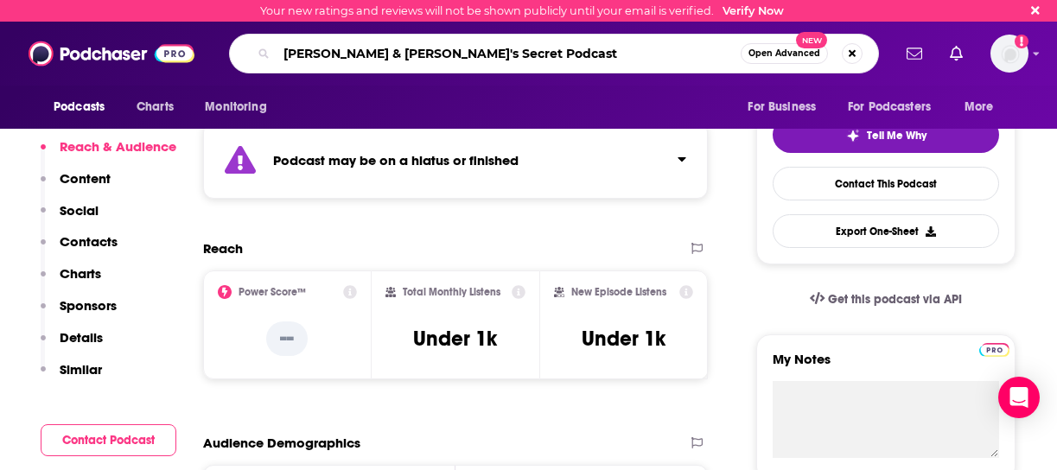
type input "[PERSON_NAME] & [PERSON_NAME]'s Secret Podcast"
click at [805, 53] on span "Open Advanced" at bounding box center [784, 53] width 72 height 9
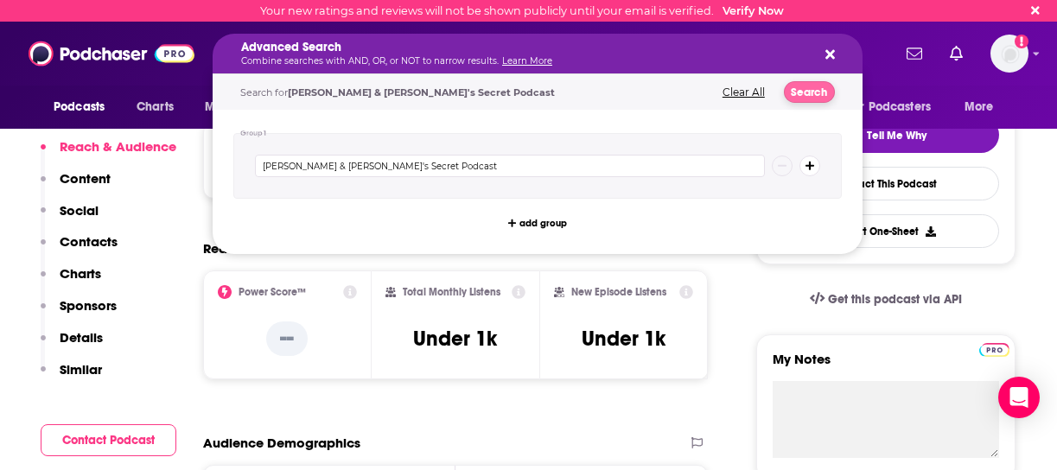
click at [799, 86] on button "Search" at bounding box center [809, 92] width 51 height 22
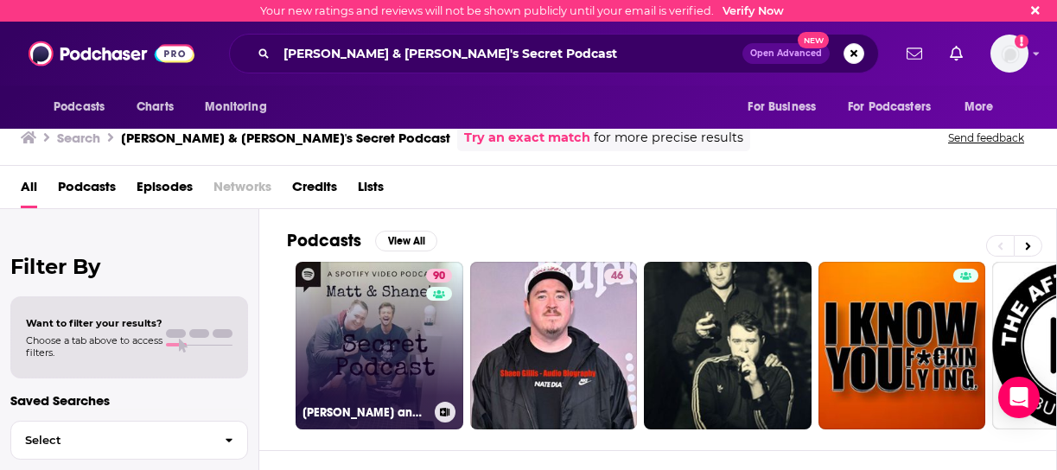
click at [426, 301] on div "90" at bounding box center [441, 335] width 30 height 133
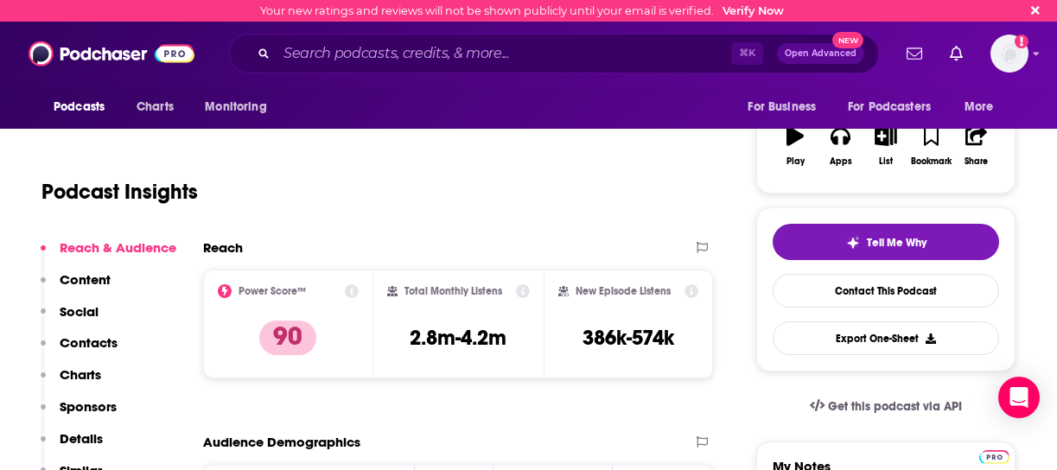
scroll to position [282, 0]
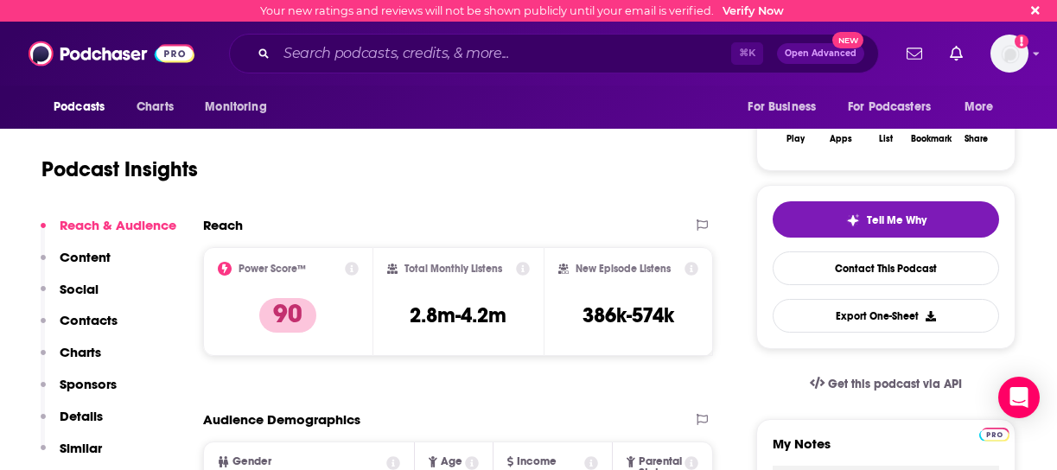
click at [98, 318] on p "Contacts" at bounding box center [89, 320] width 58 height 16
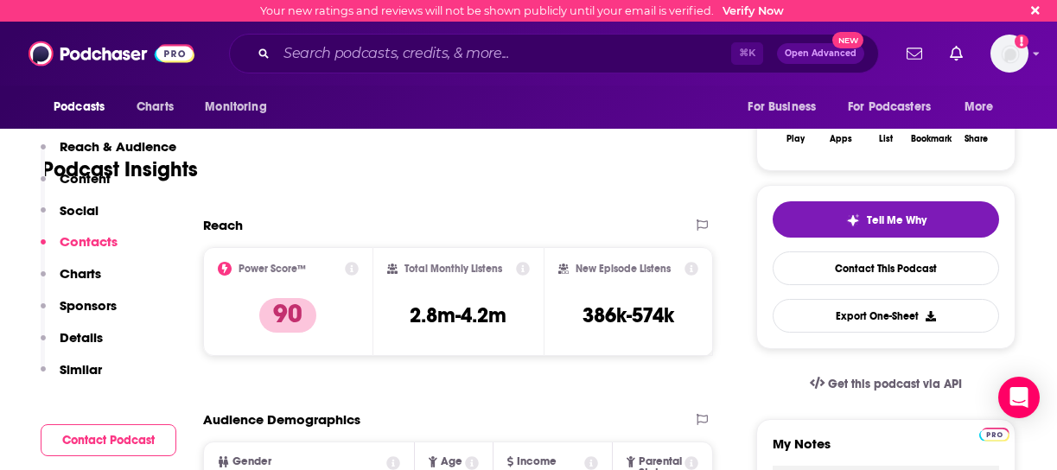
scroll to position [1570, 0]
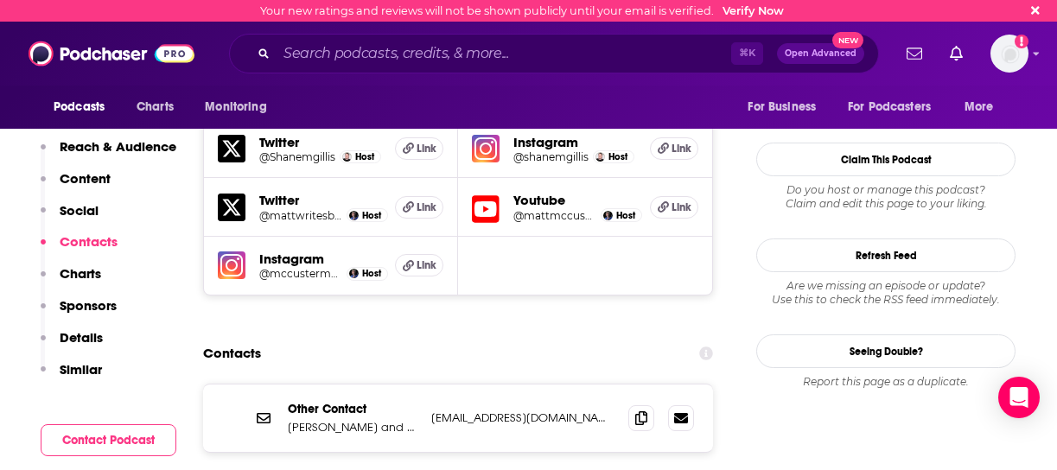
click at [337, 420] on p "[PERSON_NAME] and [PERSON_NAME]'s Secret Podcast" at bounding box center [353, 427] width 130 height 15
click at [265, 411] on icon at bounding box center [264, 418] width 14 height 14
click at [365, 420] on p "[PERSON_NAME] and [PERSON_NAME]'s Secret Podcast" at bounding box center [353, 427] width 130 height 15
click at [264, 411] on icon at bounding box center [264, 418] width 14 height 14
click at [473, 410] on p "[EMAIL_ADDRESS][DOMAIN_NAME]" at bounding box center [522, 417] width 183 height 15
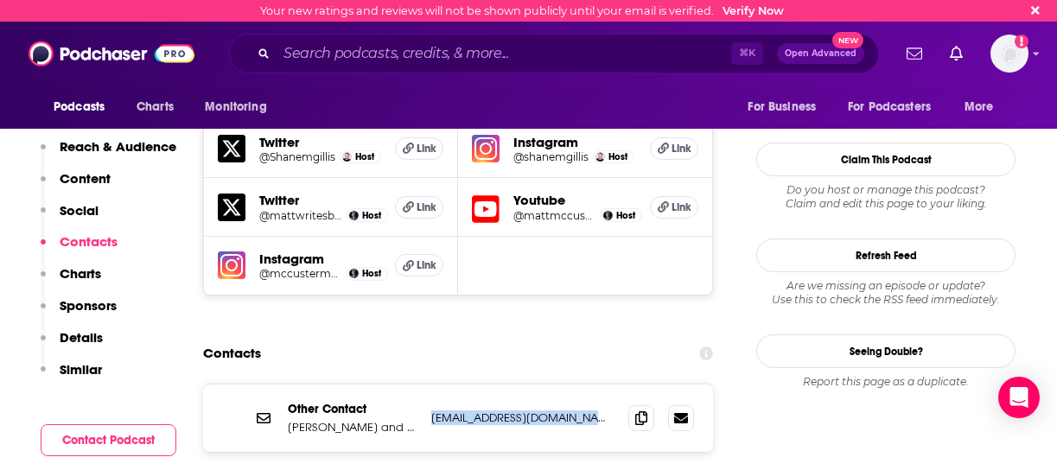
drag, startPoint x: 594, startPoint y: 316, endPoint x: 428, endPoint y: 321, distance: 166.0
click at [428, 385] on div "Other Contact [PERSON_NAME] and [PERSON_NAME]'s Secret Podcast [EMAIL_ADDRESS][…" at bounding box center [458, 418] width 510 height 67
copy p "[EMAIL_ADDRESS][DOMAIN_NAME]"
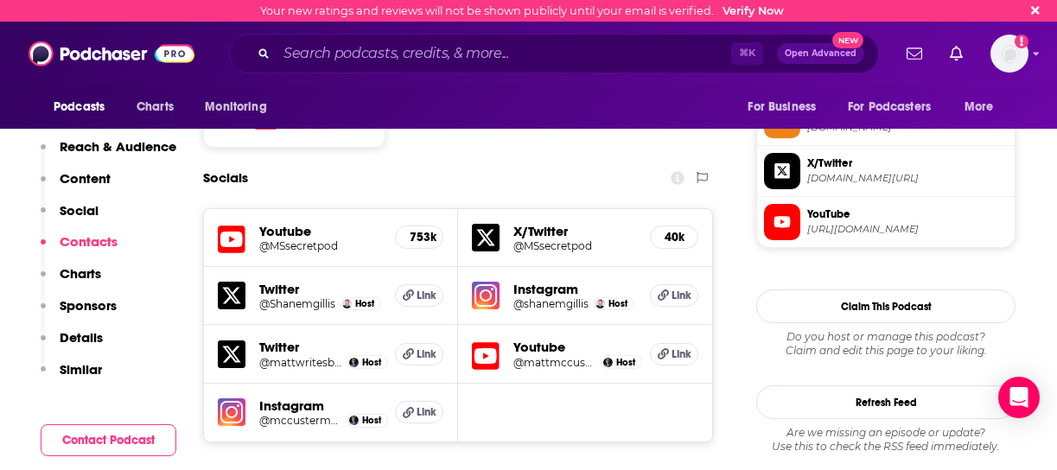
scroll to position [1421, 0]
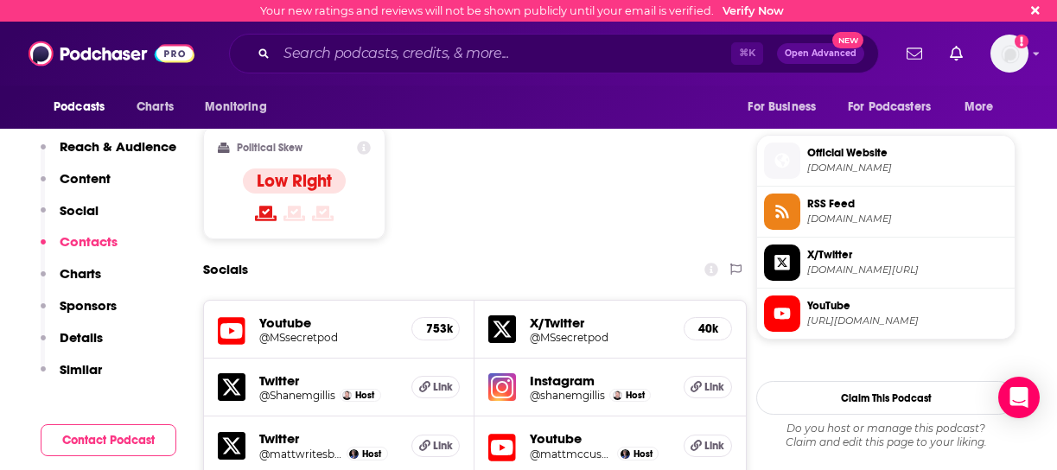
click at [79, 303] on p "Sponsors" at bounding box center [88, 305] width 57 height 16
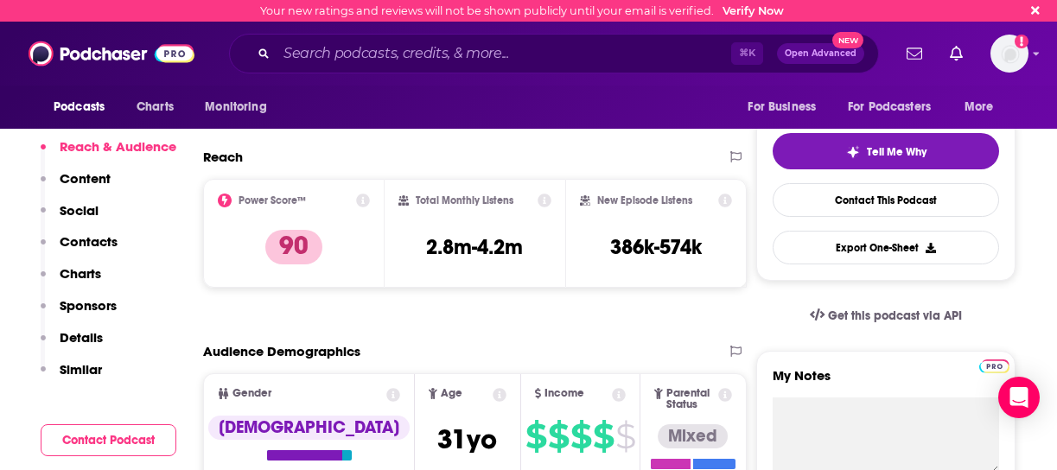
scroll to position [351, 0]
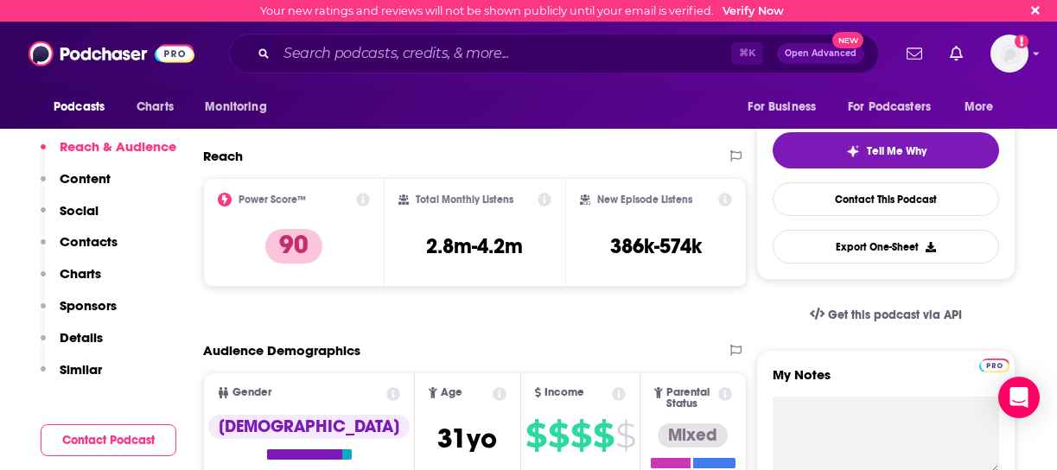
click at [90, 334] on p "Details" at bounding box center [81, 337] width 43 height 16
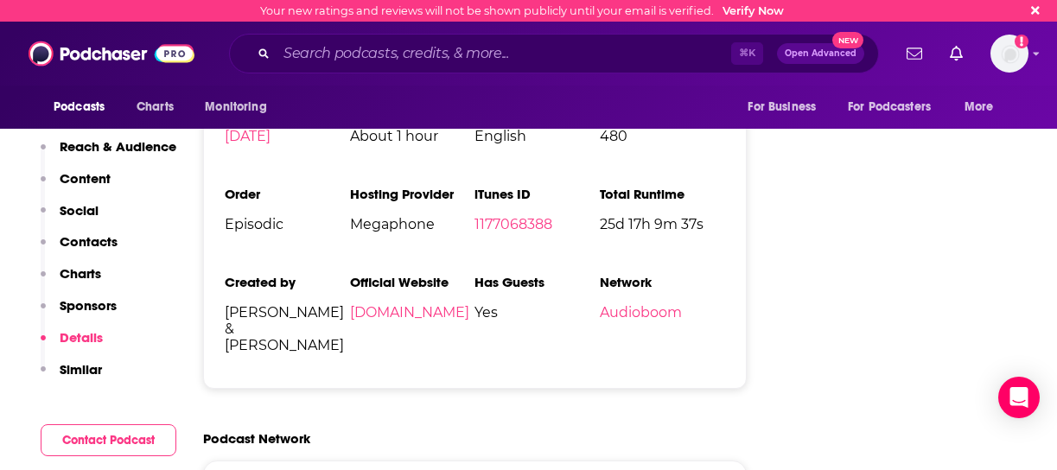
scroll to position [3265, 0]
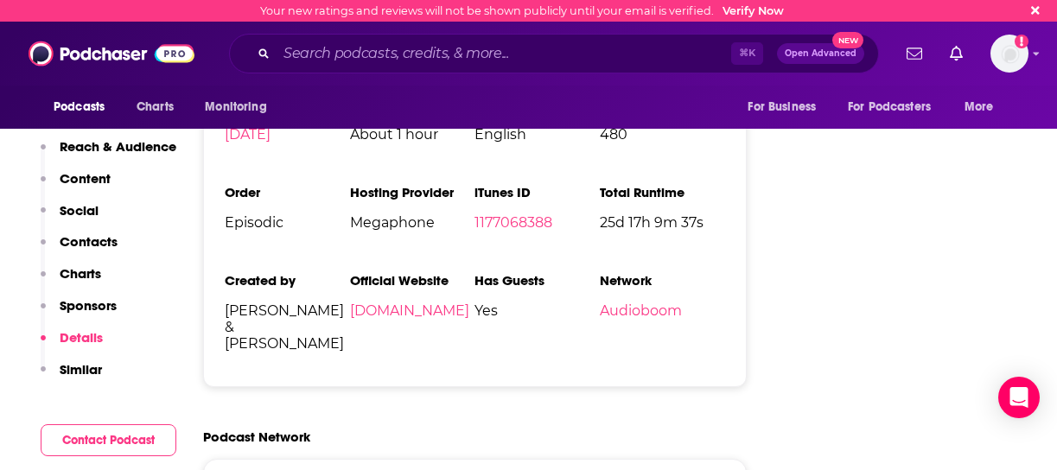
click at [97, 237] on p "Contacts" at bounding box center [89, 241] width 58 height 16
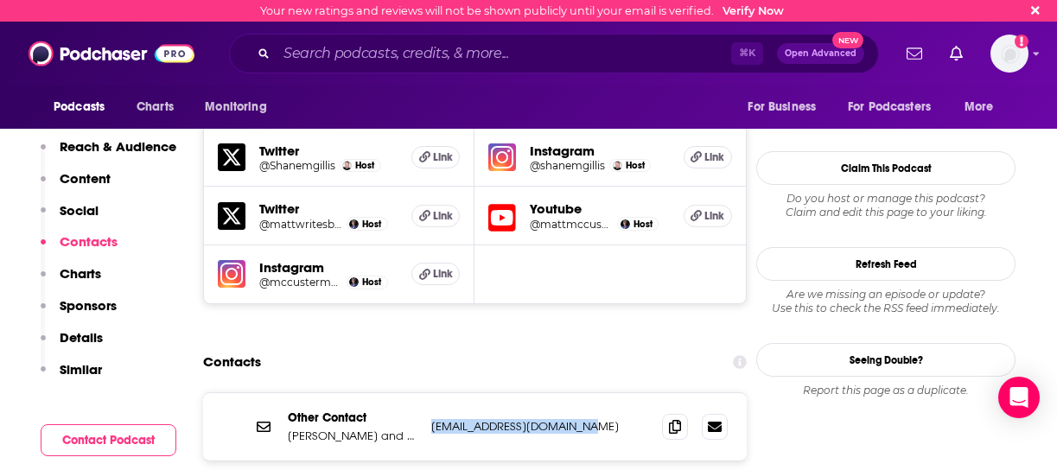
copy p "[EMAIL_ADDRESS][DOMAIN_NAME]"
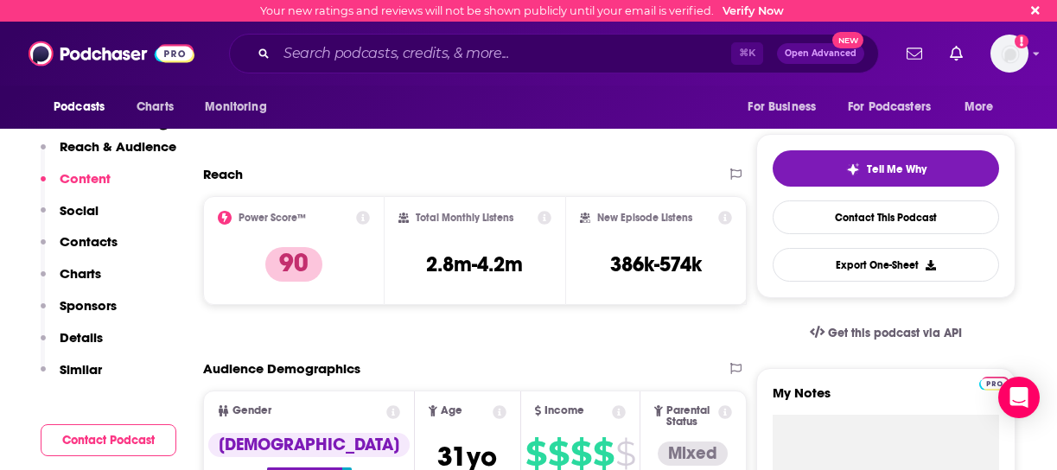
scroll to position [258, 0]
